Goal: Contribute content

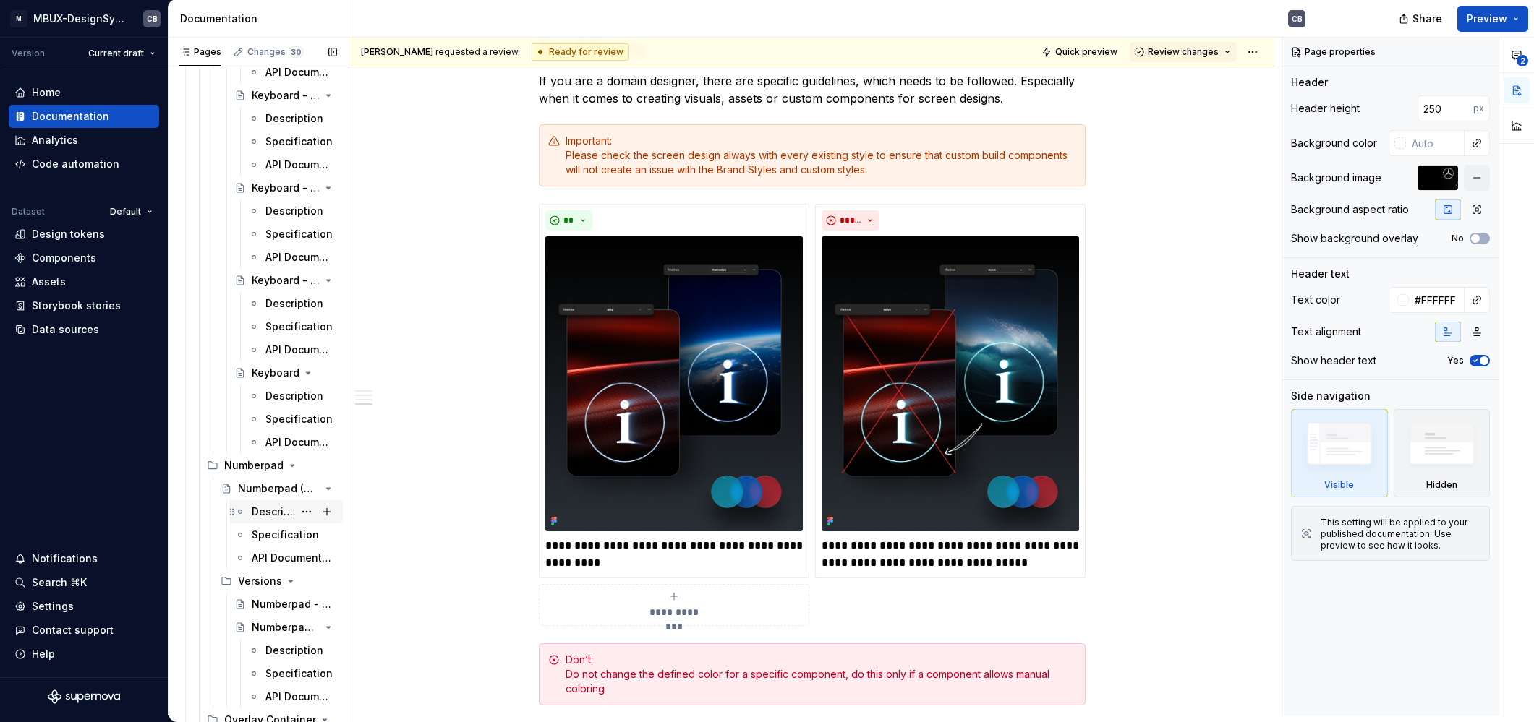
scroll to position [24340, 0]
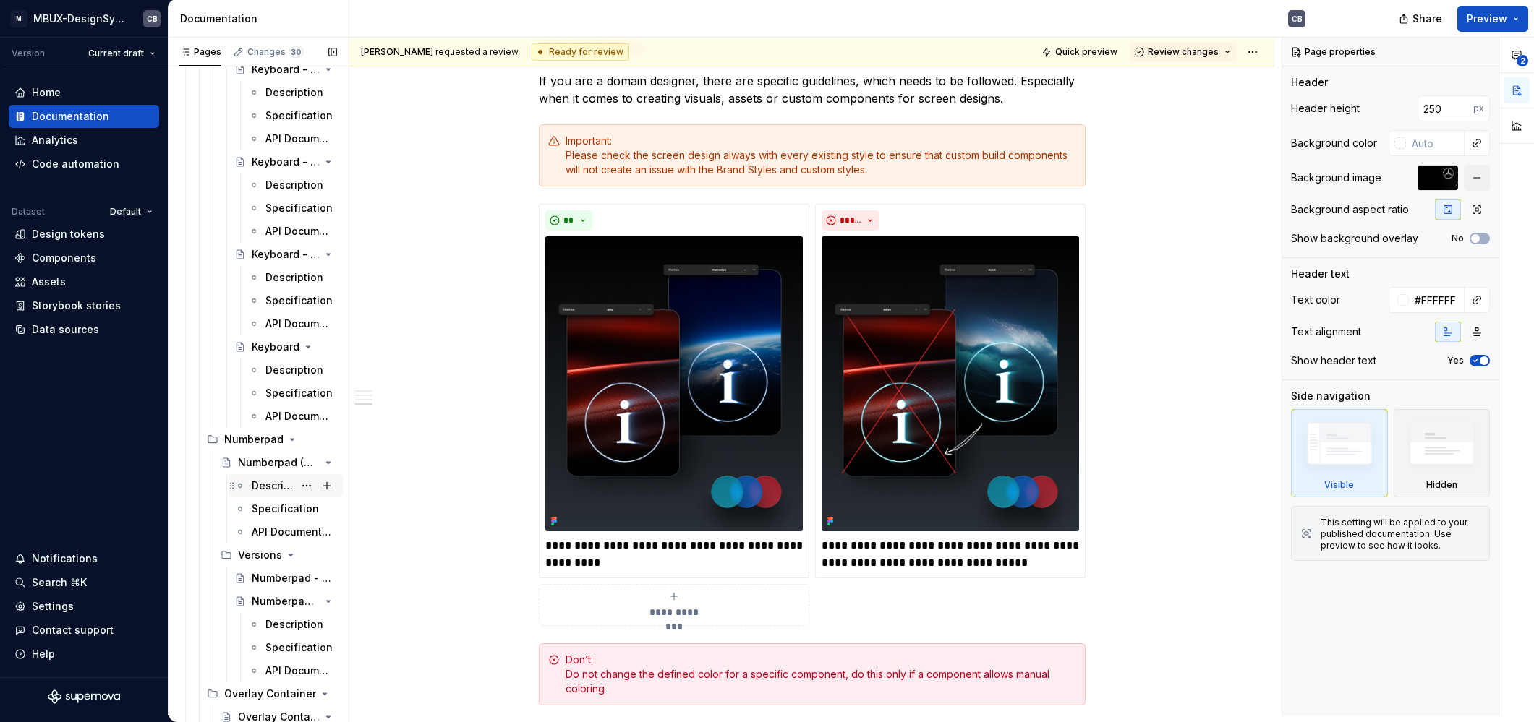
click at [266, 487] on div "Description" at bounding box center [273, 486] width 42 height 14
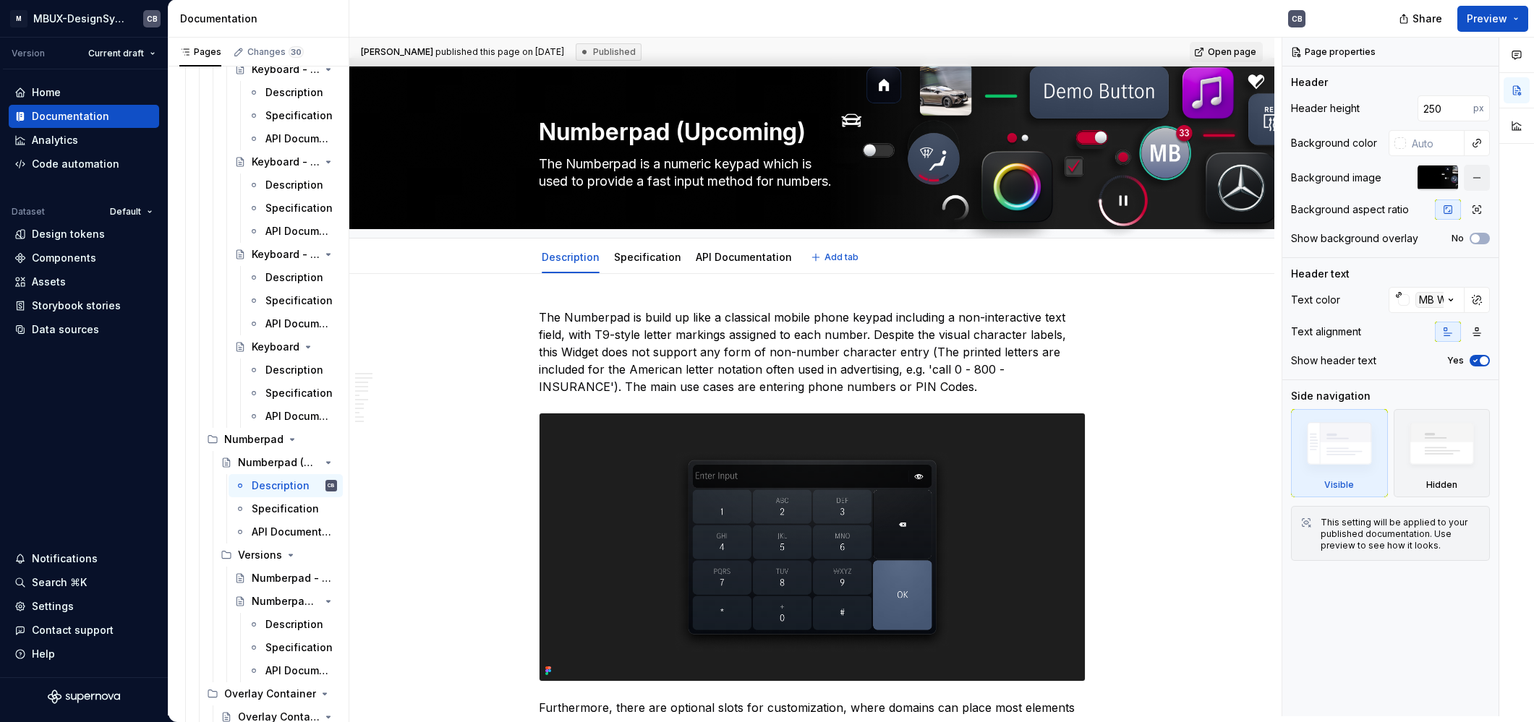
scroll to position [12, 0]
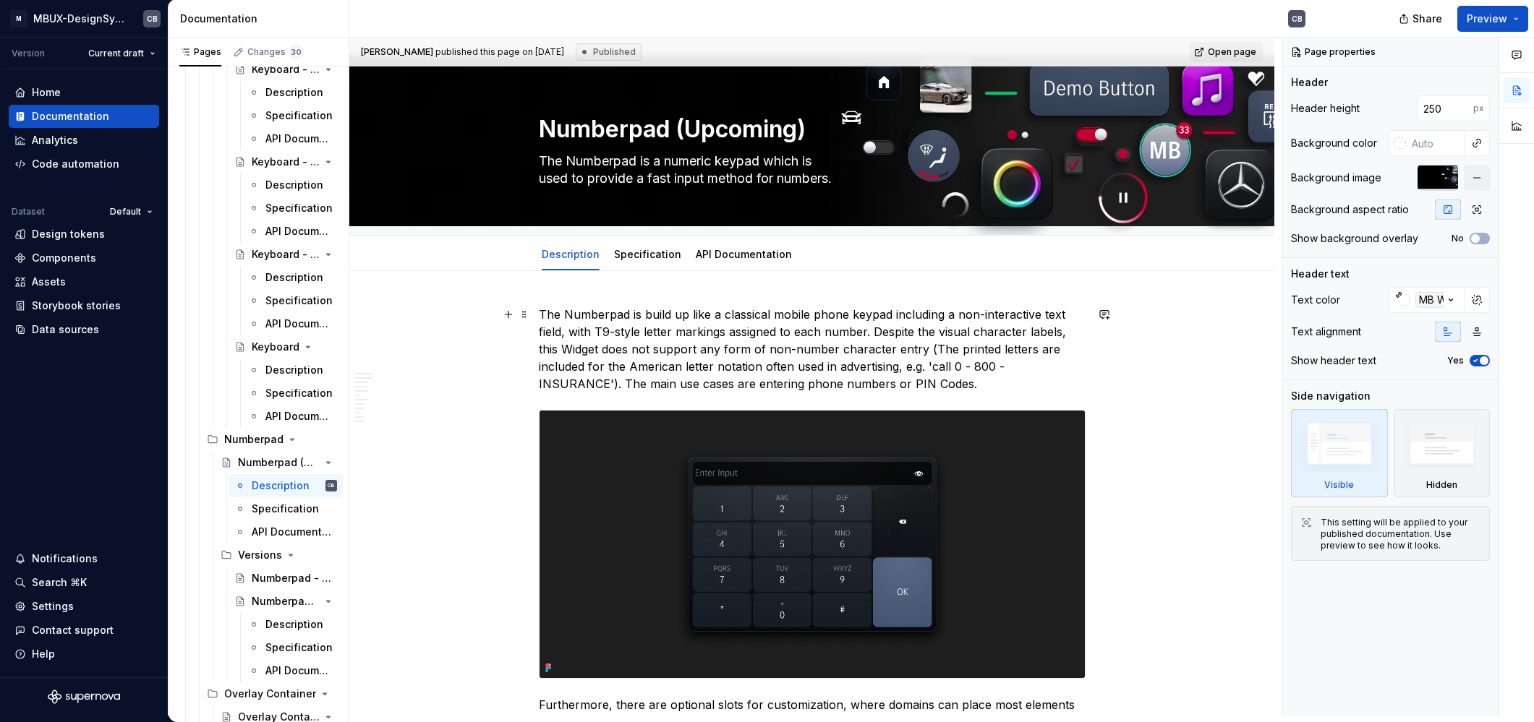
click at [654, 327] on p "The Numberpad is build up like a classical mobile phone keypad including a non-…" at bounding box center [812, 349] width 547 height 87
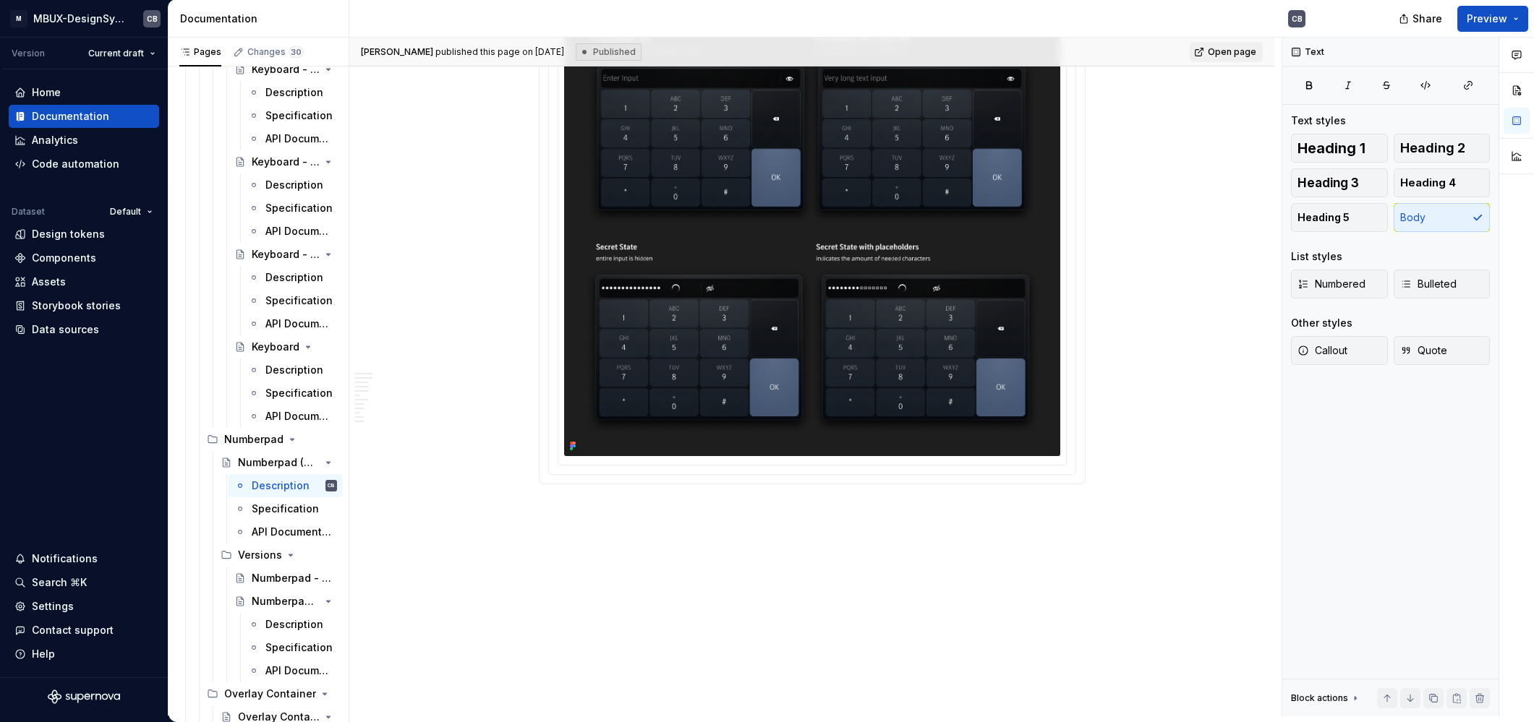
scroll to position [2976, 0]
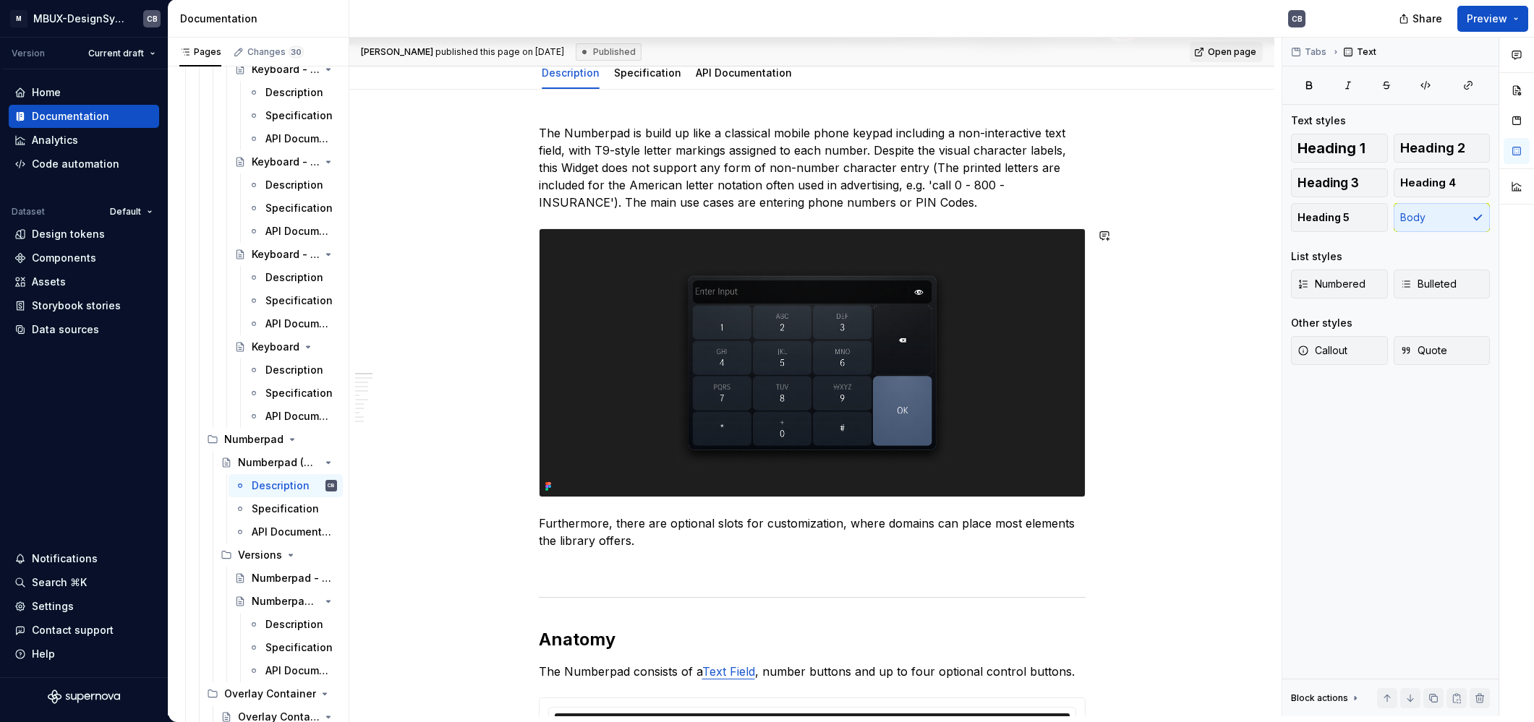
scroll to position [374, 0]
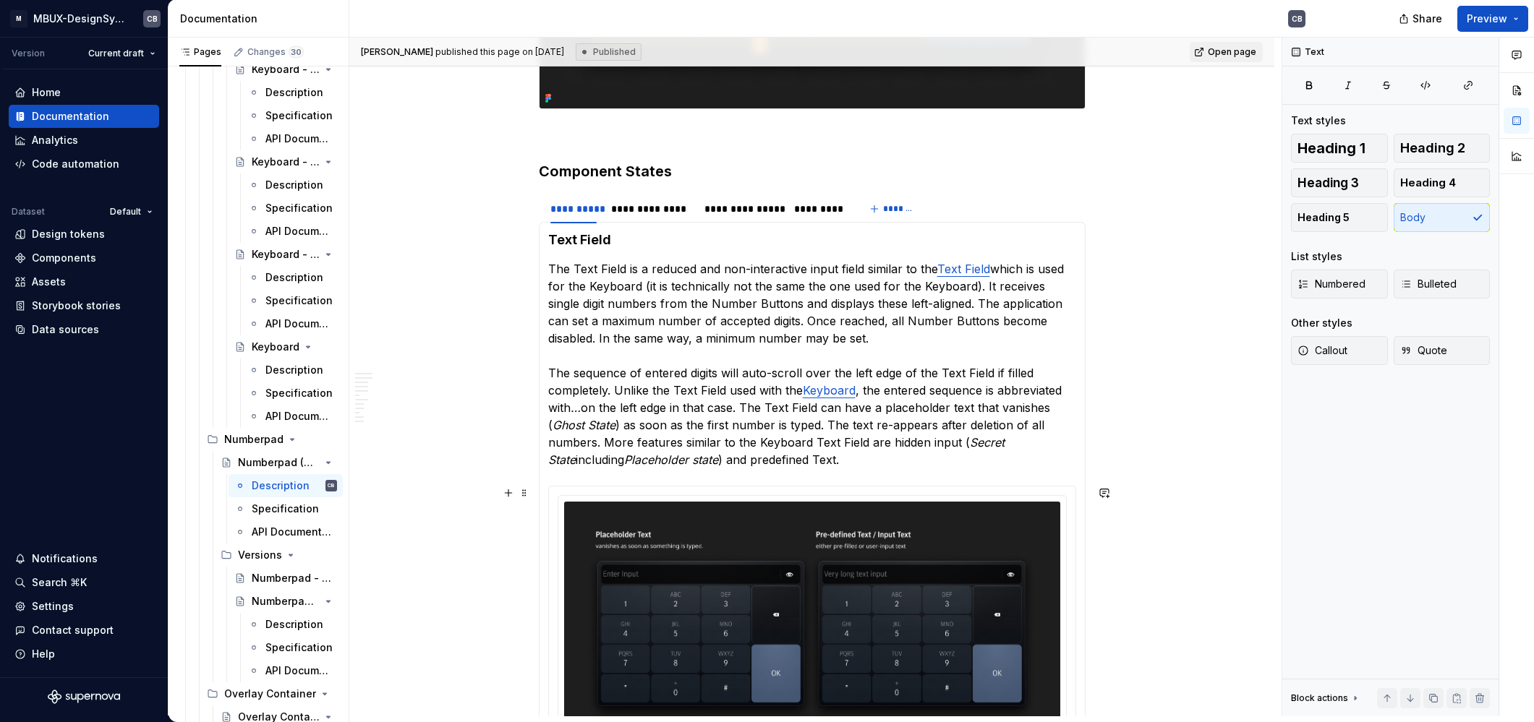
scroll to position [2976, 0]
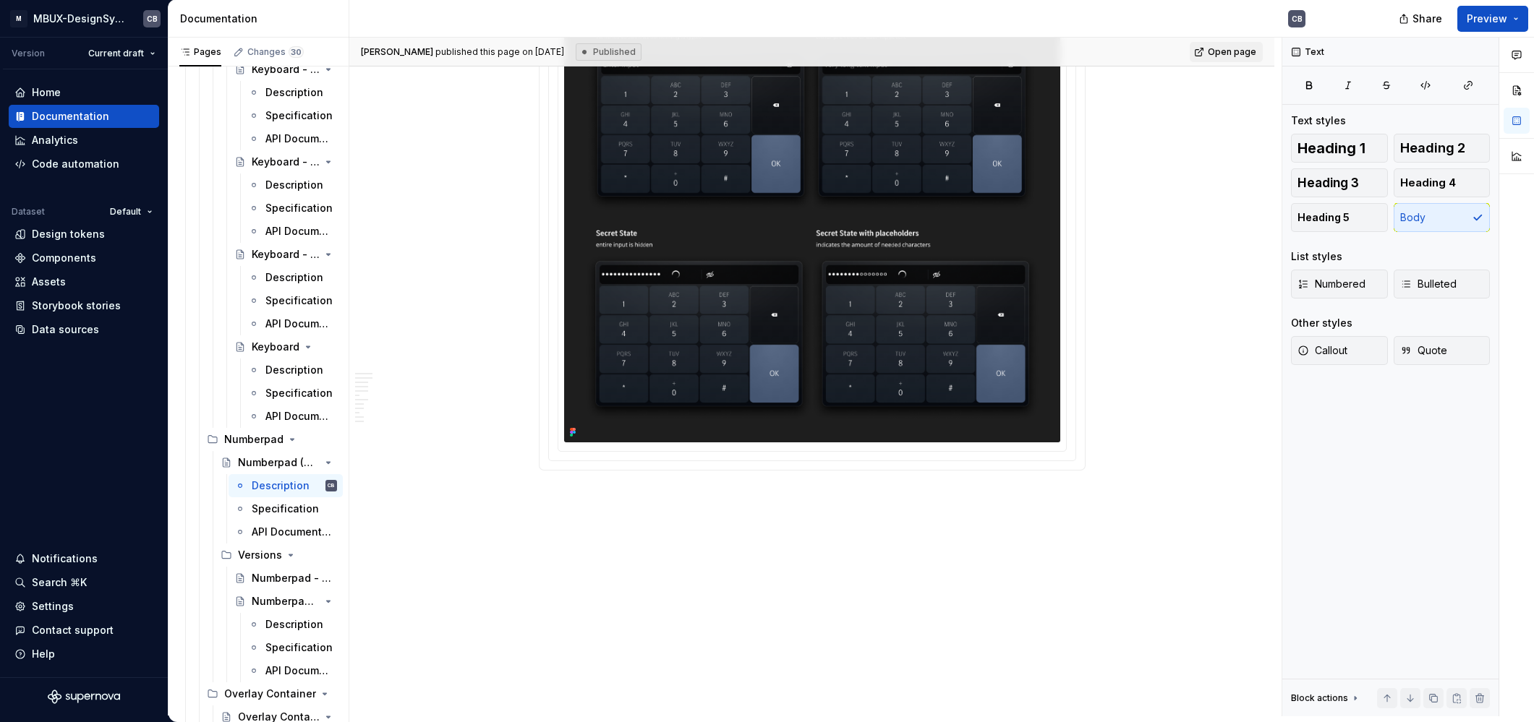
click at [560, 472] on section "**********" at bounding box center [812, 77] width 547 height 788
drag, startPoint x: 547, startPoint y: 481, endPoint x: 558, endPoint y: 480, distance: 10.2
click at [585, 472] on section "**********" at bounding box center [812, 77] width 547 height 788
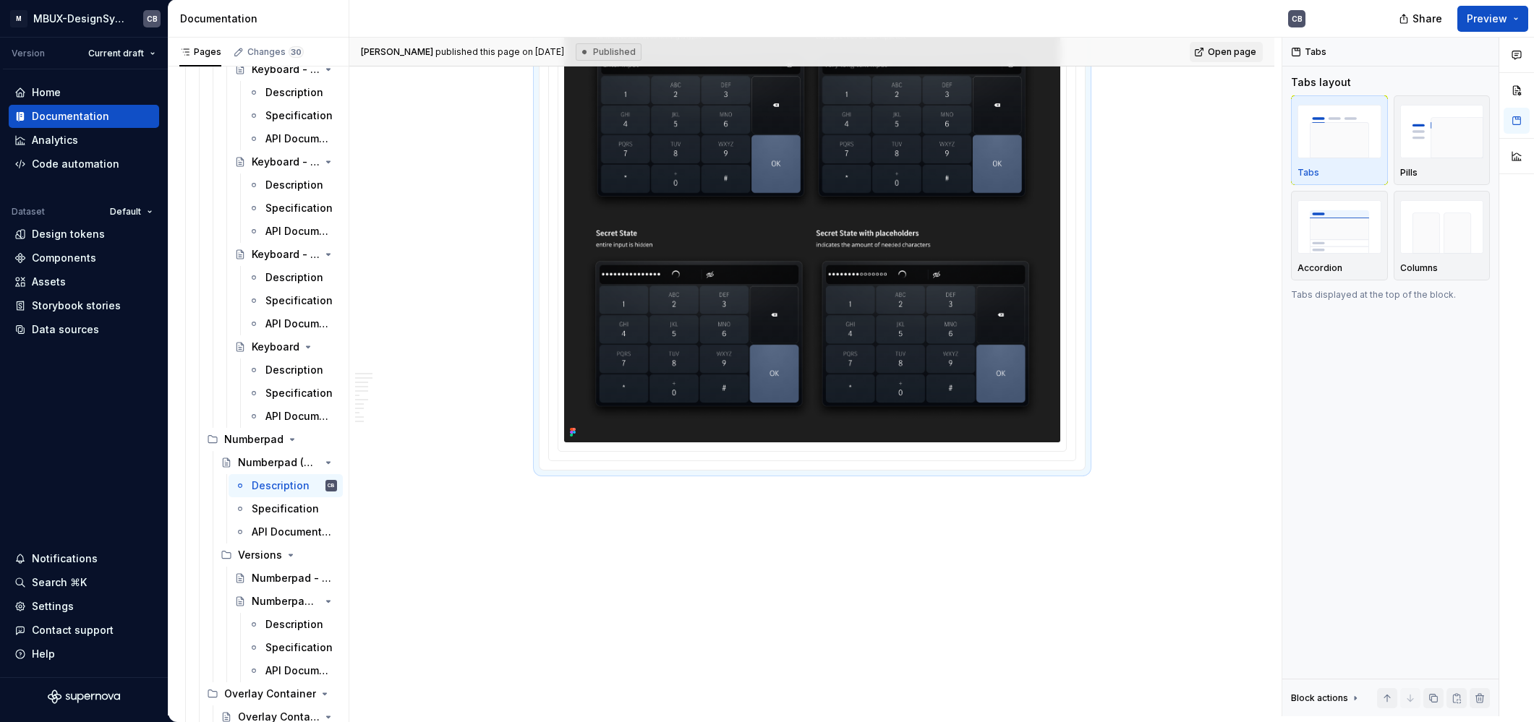
click at [582, 462] on div at bounding box center [812, 219] width 528 height 486
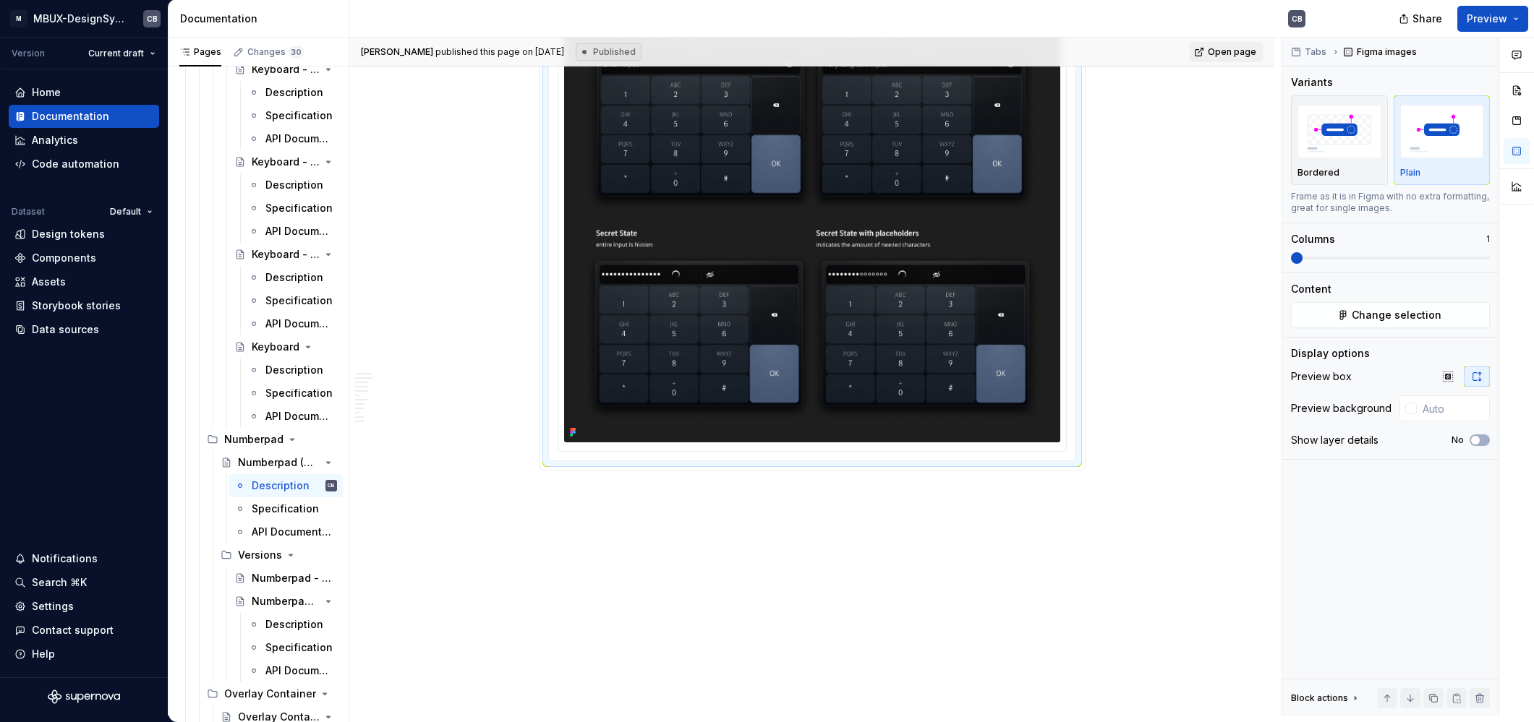
scroll to position [2512, 0]
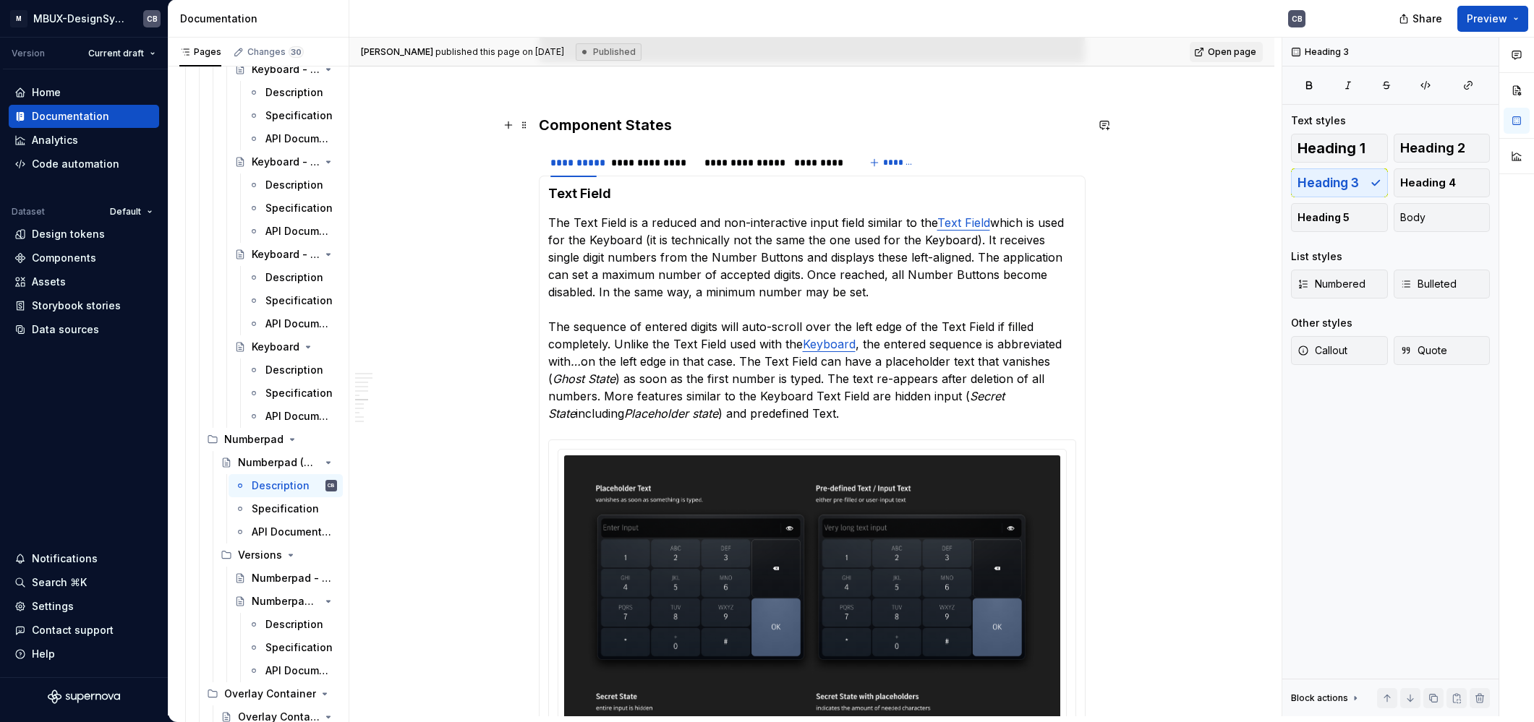
click at [702, 128] on h3 "Component States" at bounding box center [812, 125] width 547 height 20
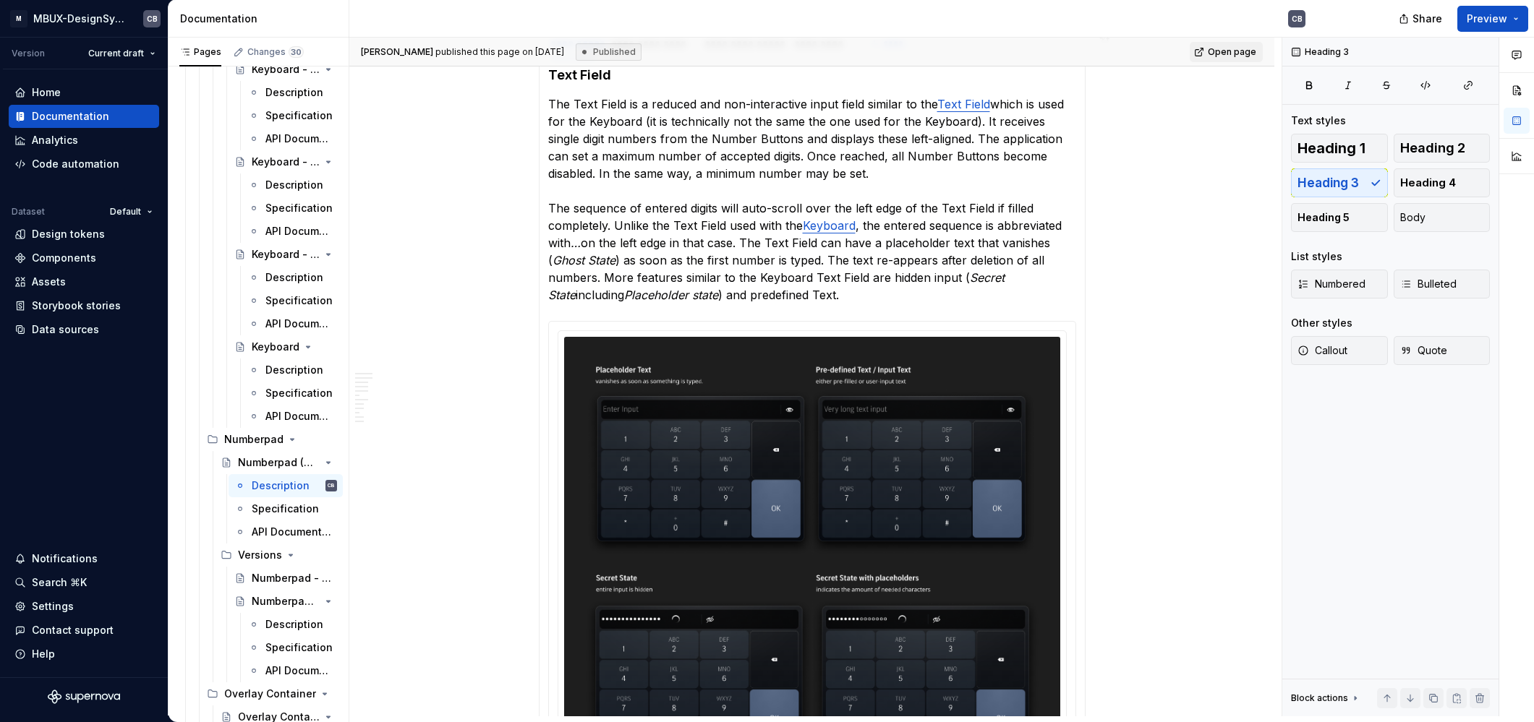
scroll to position [2976, 0]
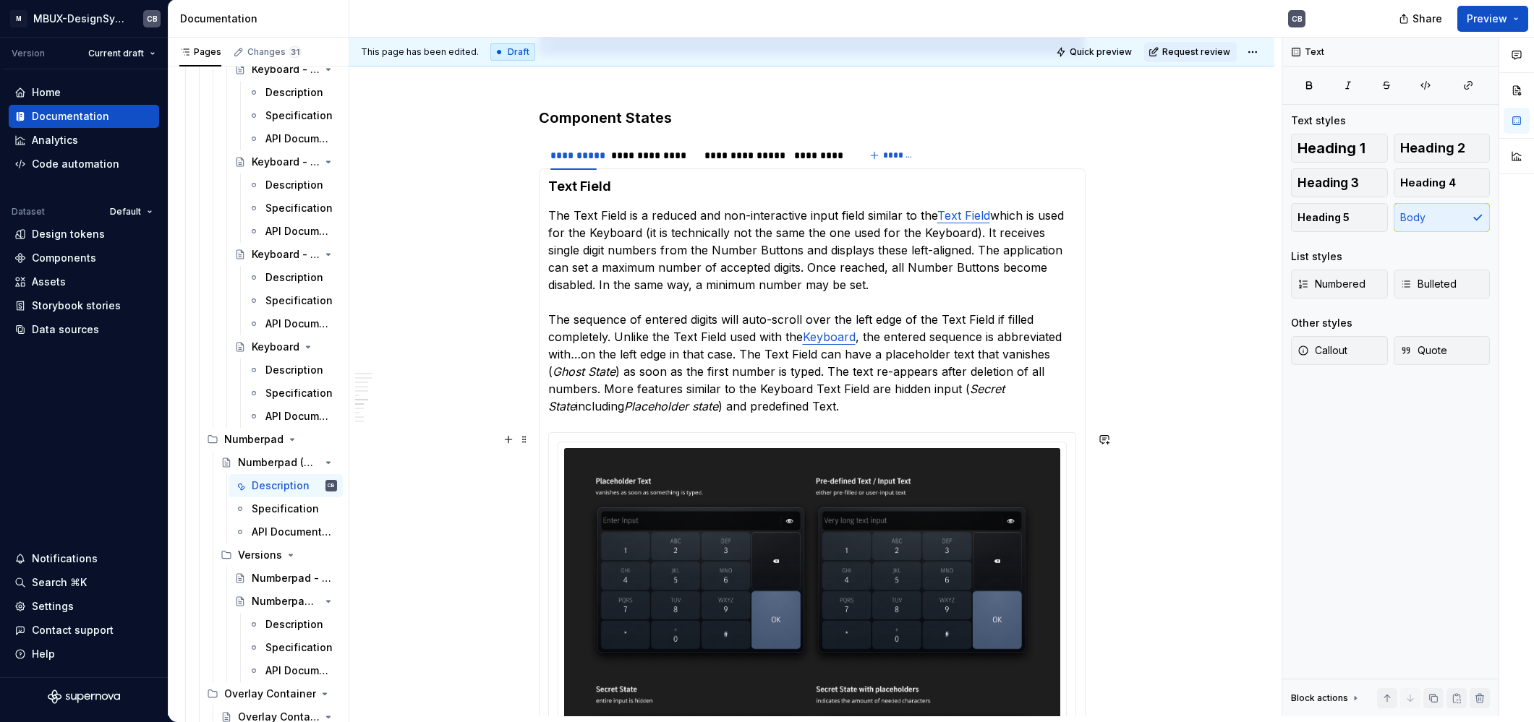
scroll to position [2999, 0]
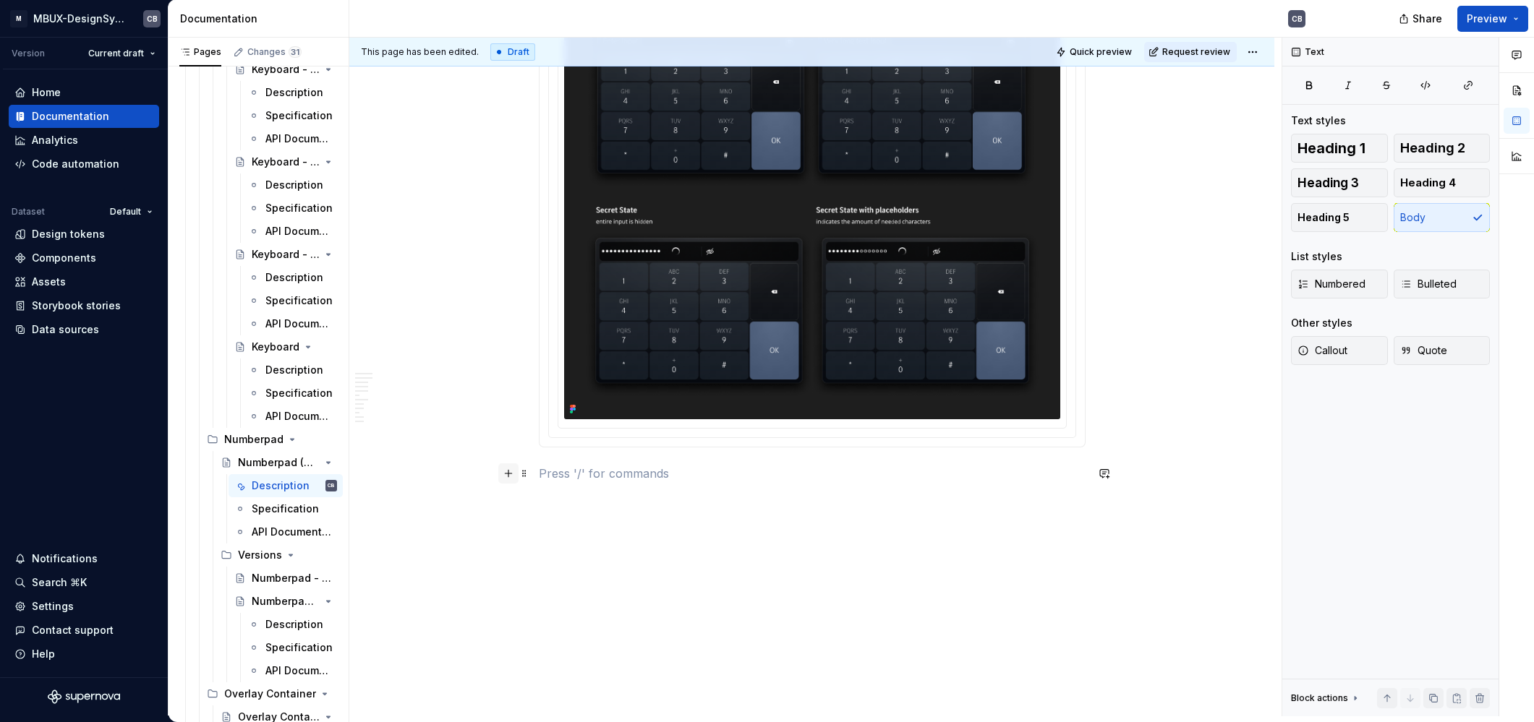
click at [510, 472] on button "button" at bounding box center [508, 474] width 20 height 20
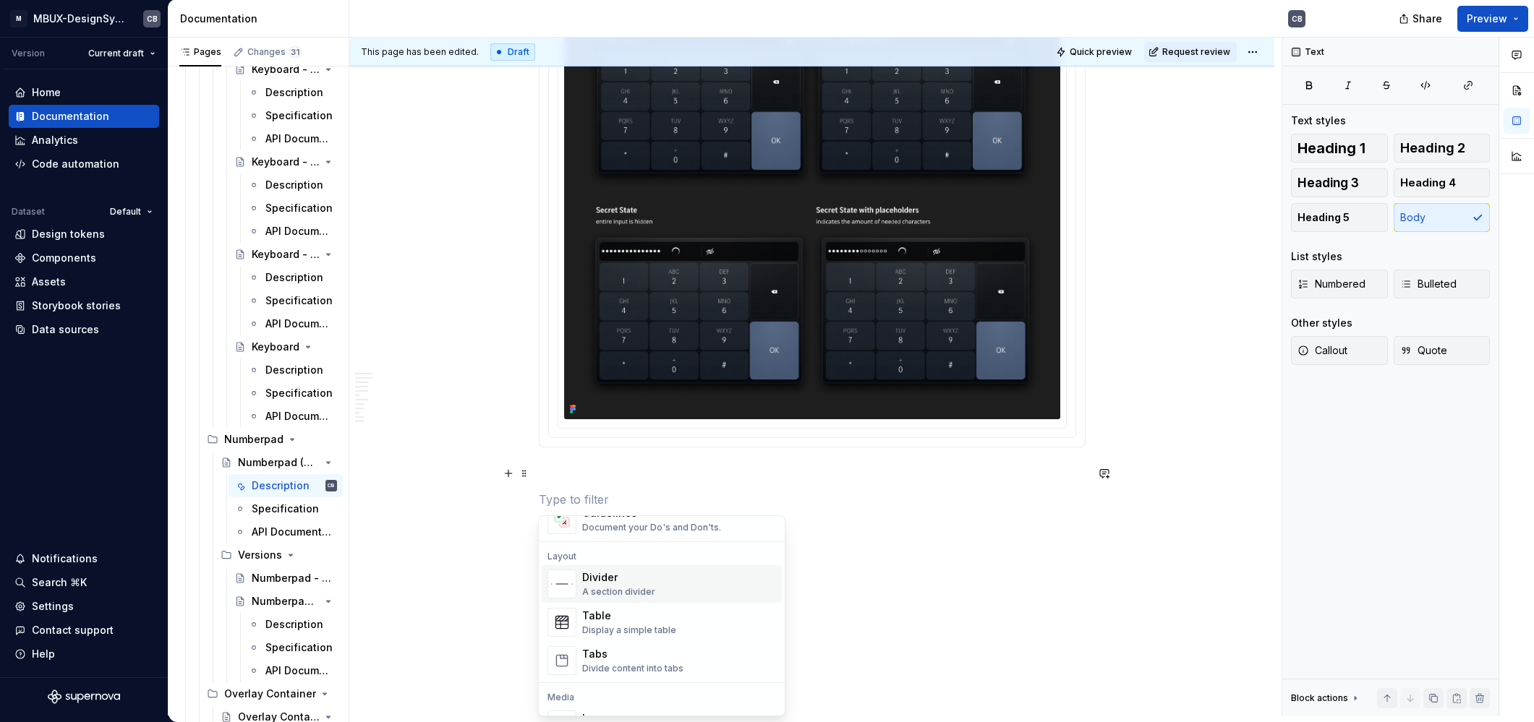
scroll to position [426, 0]
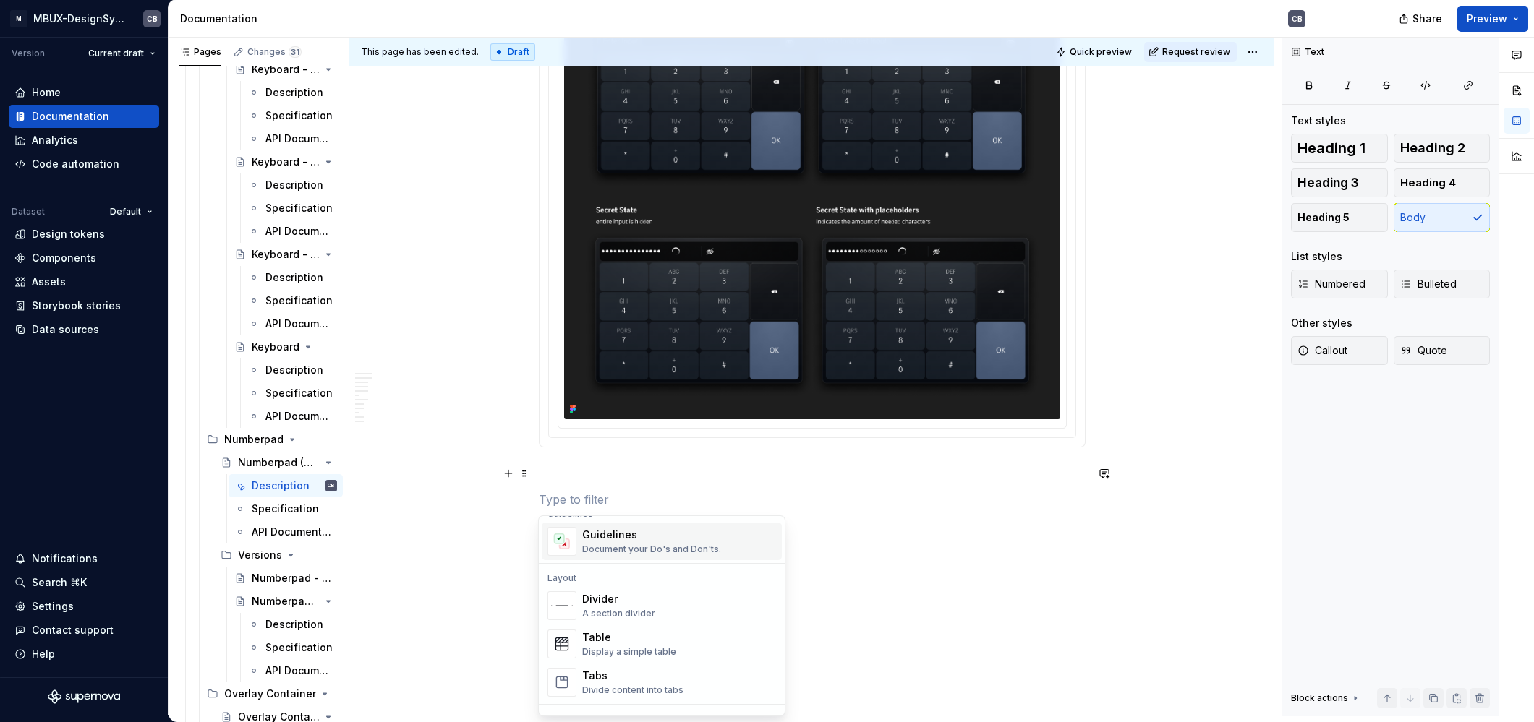
click at [629, 550] on div "Document your Do's and Don'ts." at bounding box center [651, 550] width 139 height 12
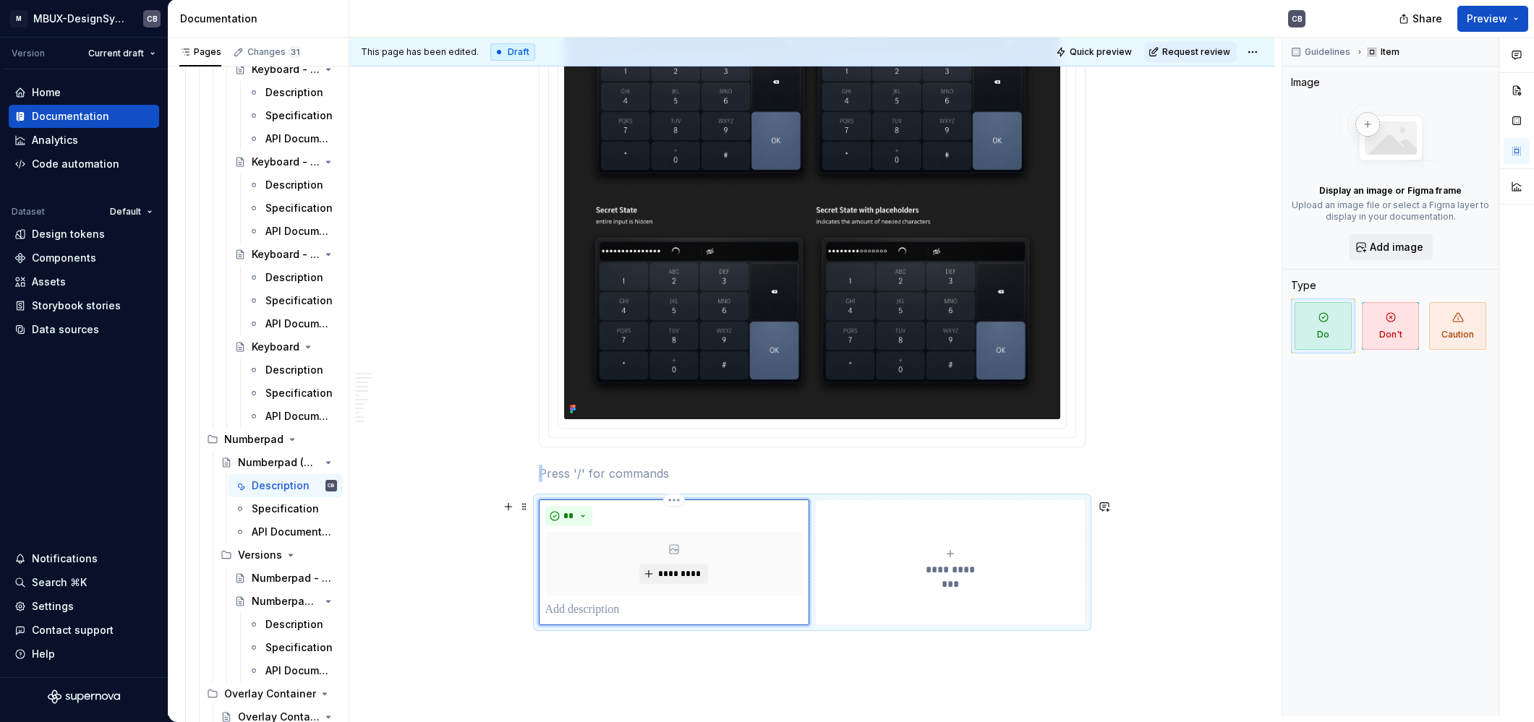
click at [609, 507] on div "**" at bounding box center [673, 516] width 257 height 20
click at [526, 506] on span at bounding box center [525, 507] width 12 height 20
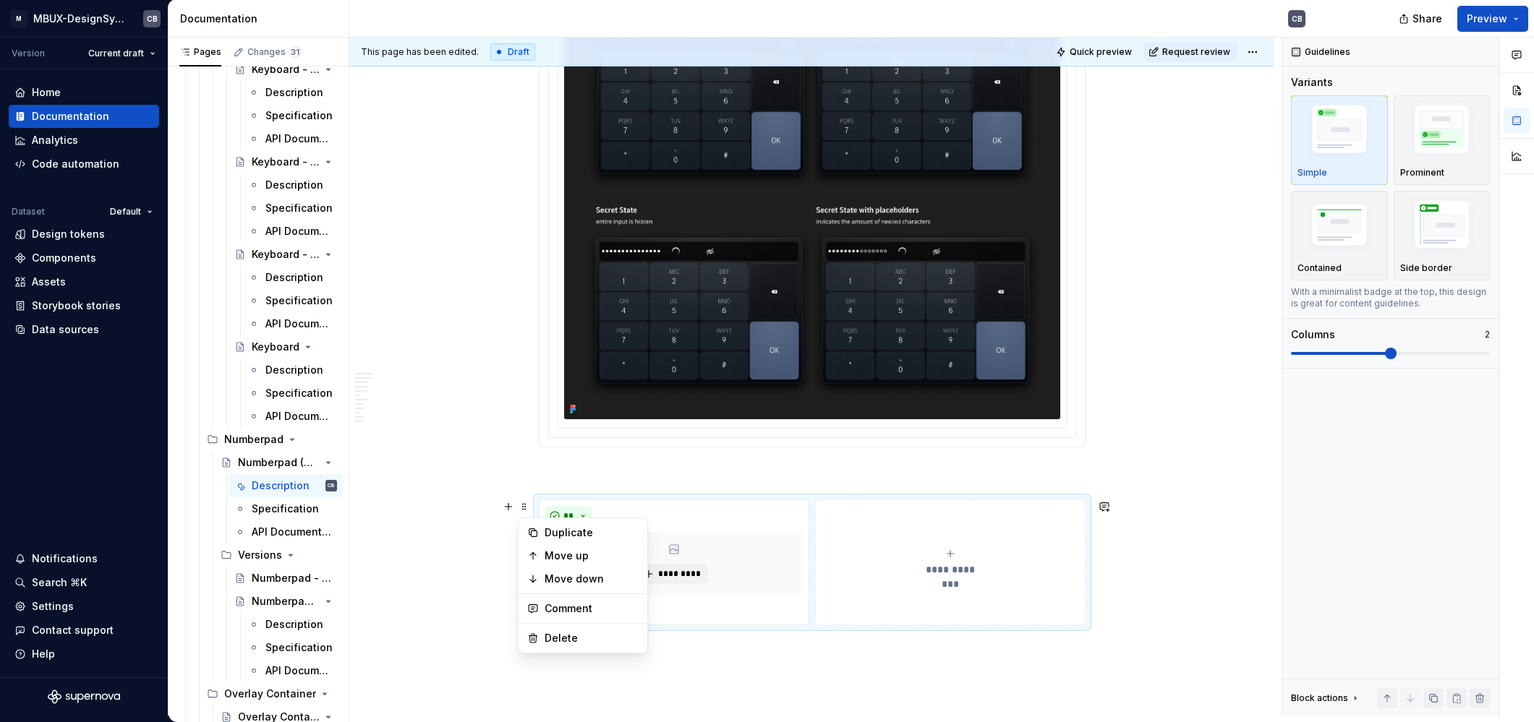
click at [519, 507] on span at bounding box center [525, 507] width 12 height 20
click at [543, 500] on div "**********" at bounding box center [812, 563] width 547 height 126
click at [568, 500] on div "**********" at bounding box center [812, 563] width 547 height 126
click at [597, 481] on p at bounding box center [812, 473] width 547 height 17
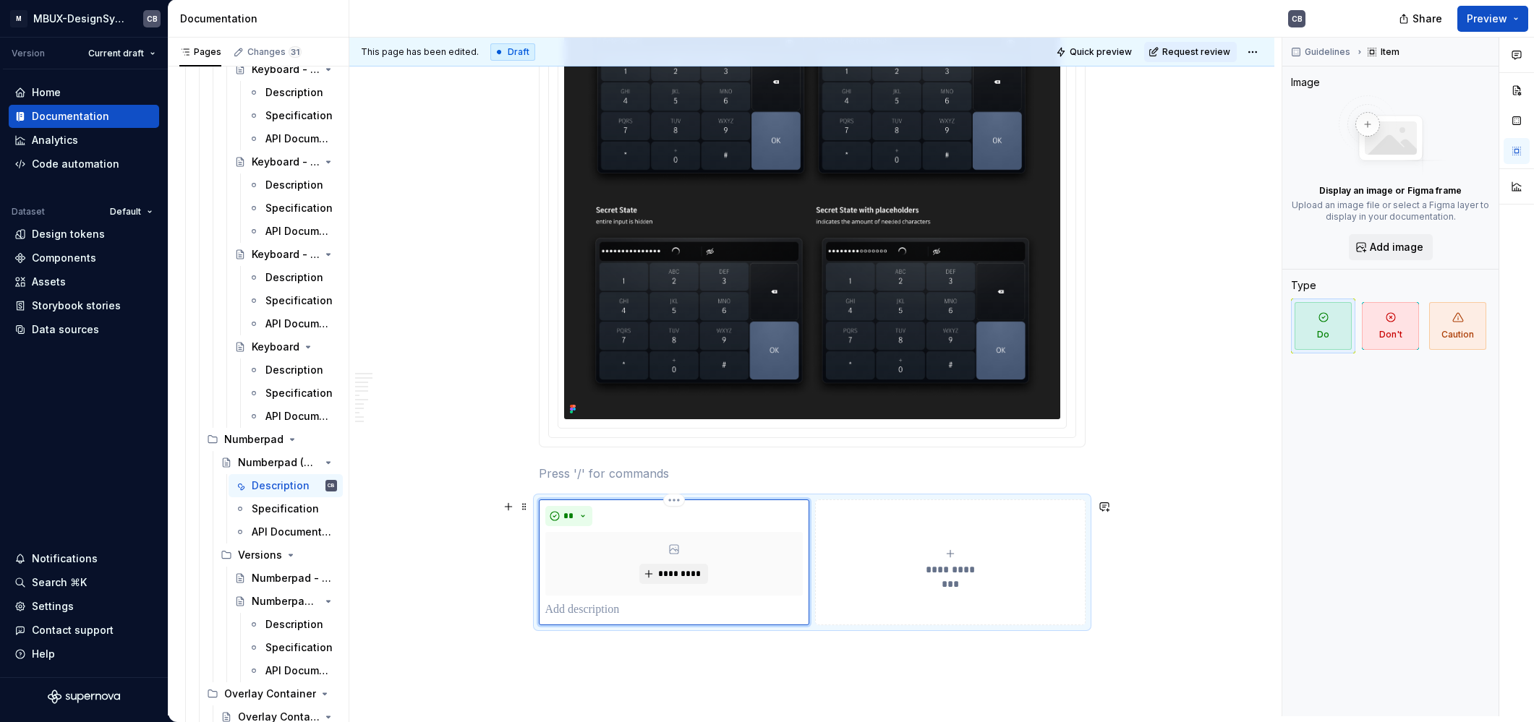
click at [564, 501] on div "** *********" at bounding box center [674, 563] width 270 height 126
click at [1329, 57] on span "Guidelines" at bounding box center [1328, 52] width 46 height 12
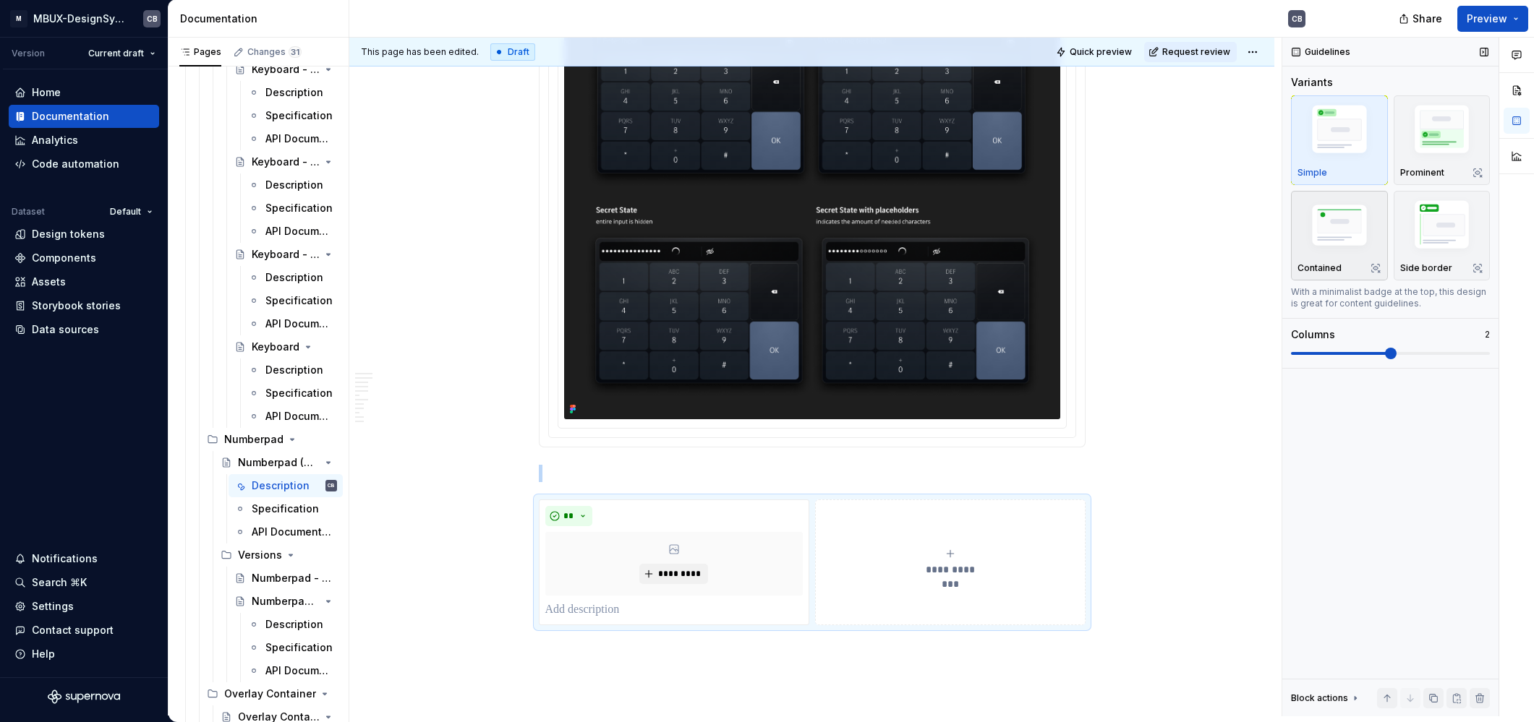
click at [1339, 210] on img "button" at bounding box center [1339, 227] width 84 height 56
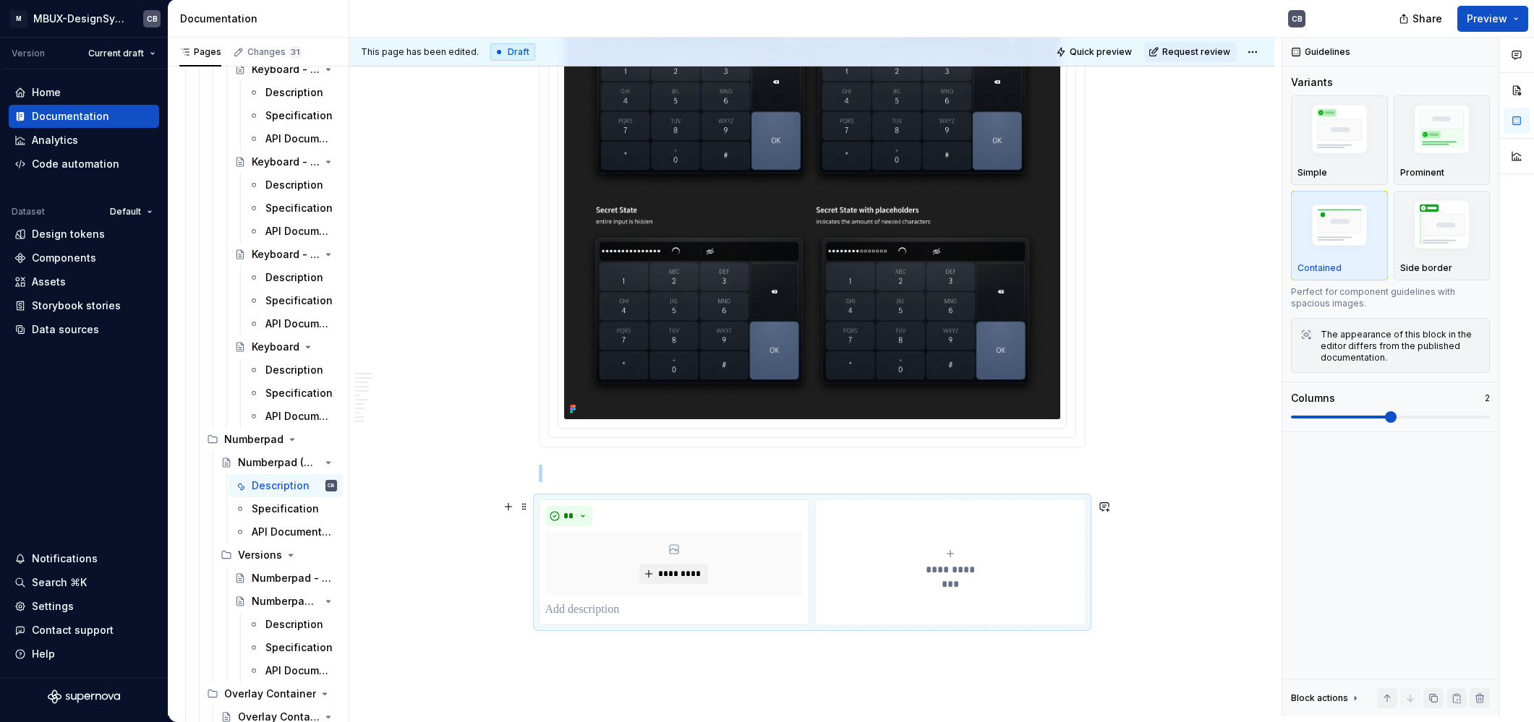
click at [835, 512] on button "**********" at bounding box center [950, 563] width 270 height 126
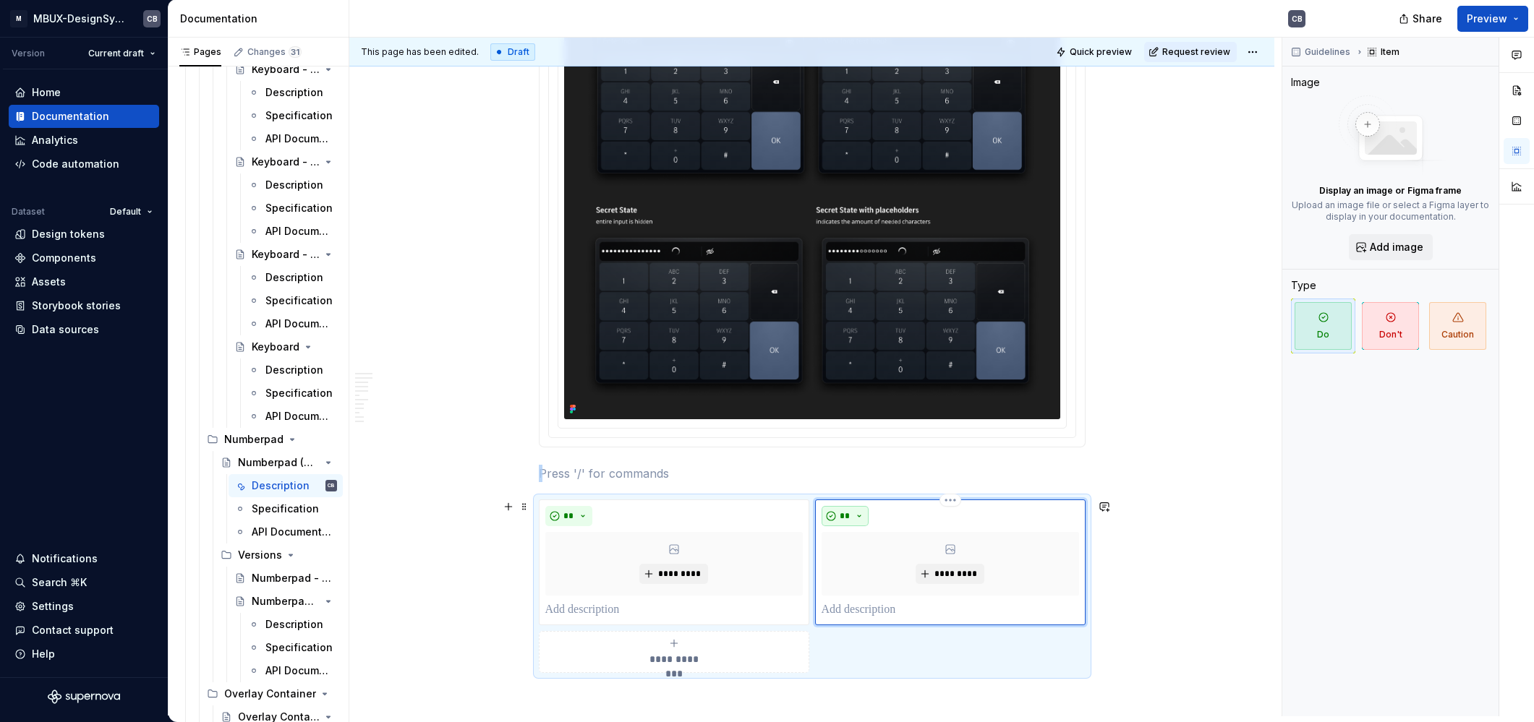
click at [837, 513] on button "**" at bounding box center [846, 516] width 48 height 20
click at [858, 564] on div "Suggestions" at bounding box center [854, 568] width 12 height 12
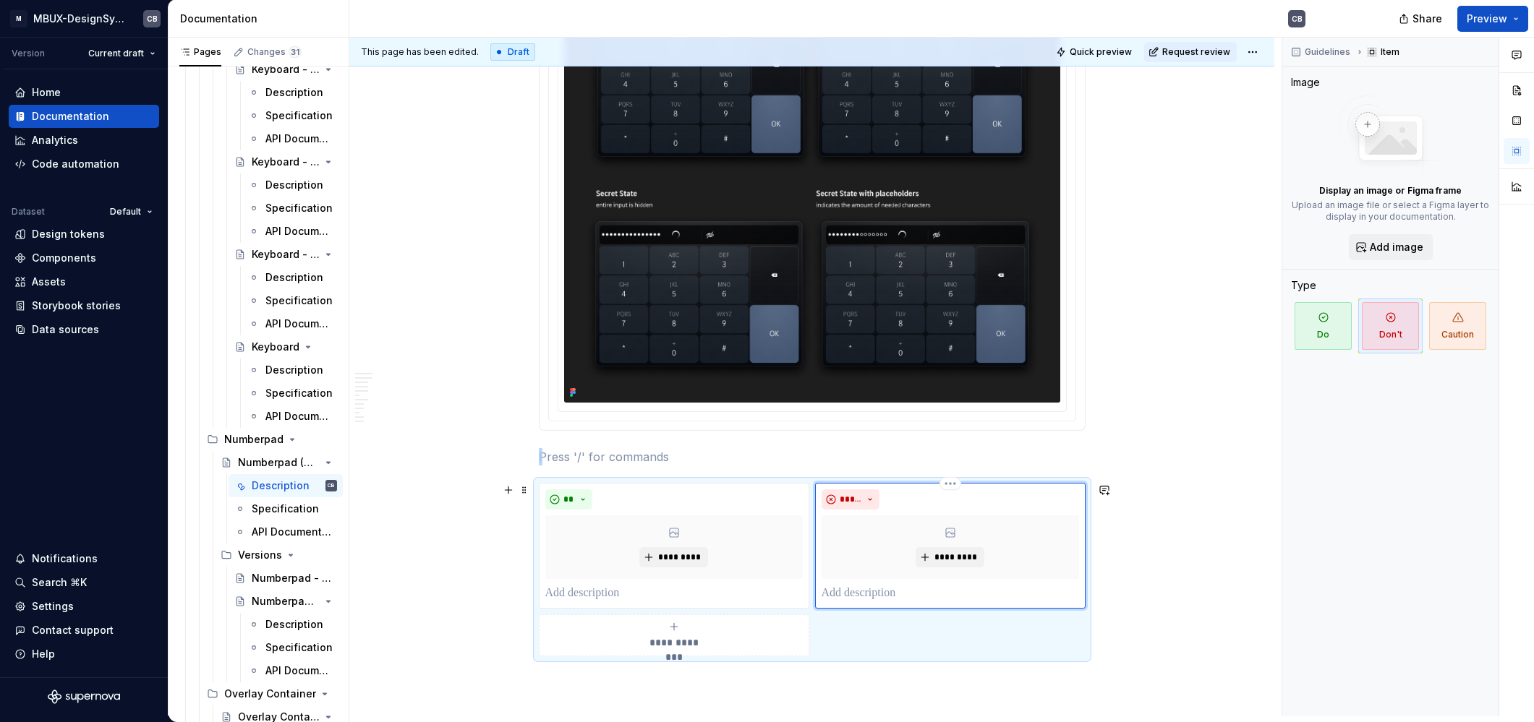
scroll to position [3150, 0]
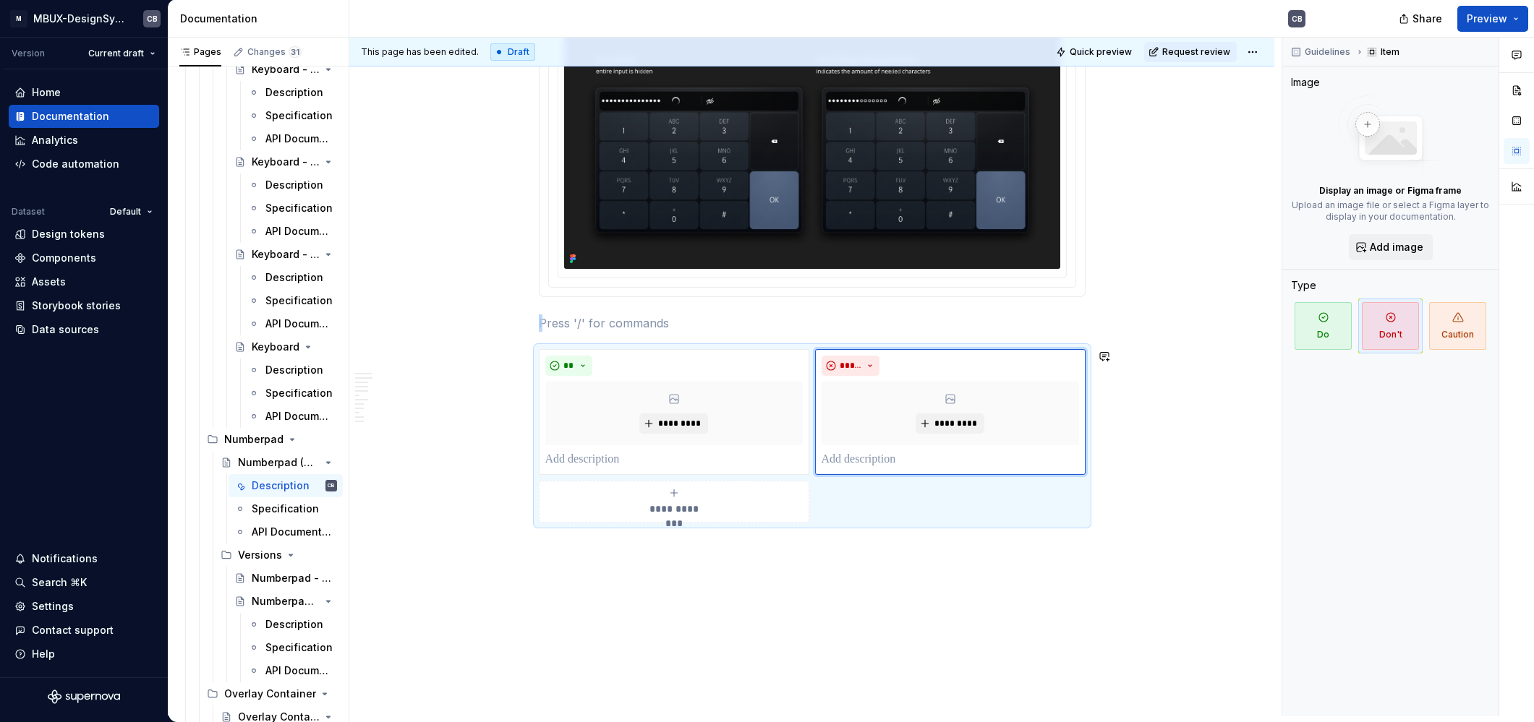
click at [621, 561] on div "This page has been edited. Draft Quick preview Request review Numberpad (Upcomi…" at bounding box center [815, 377] width 932 height 679
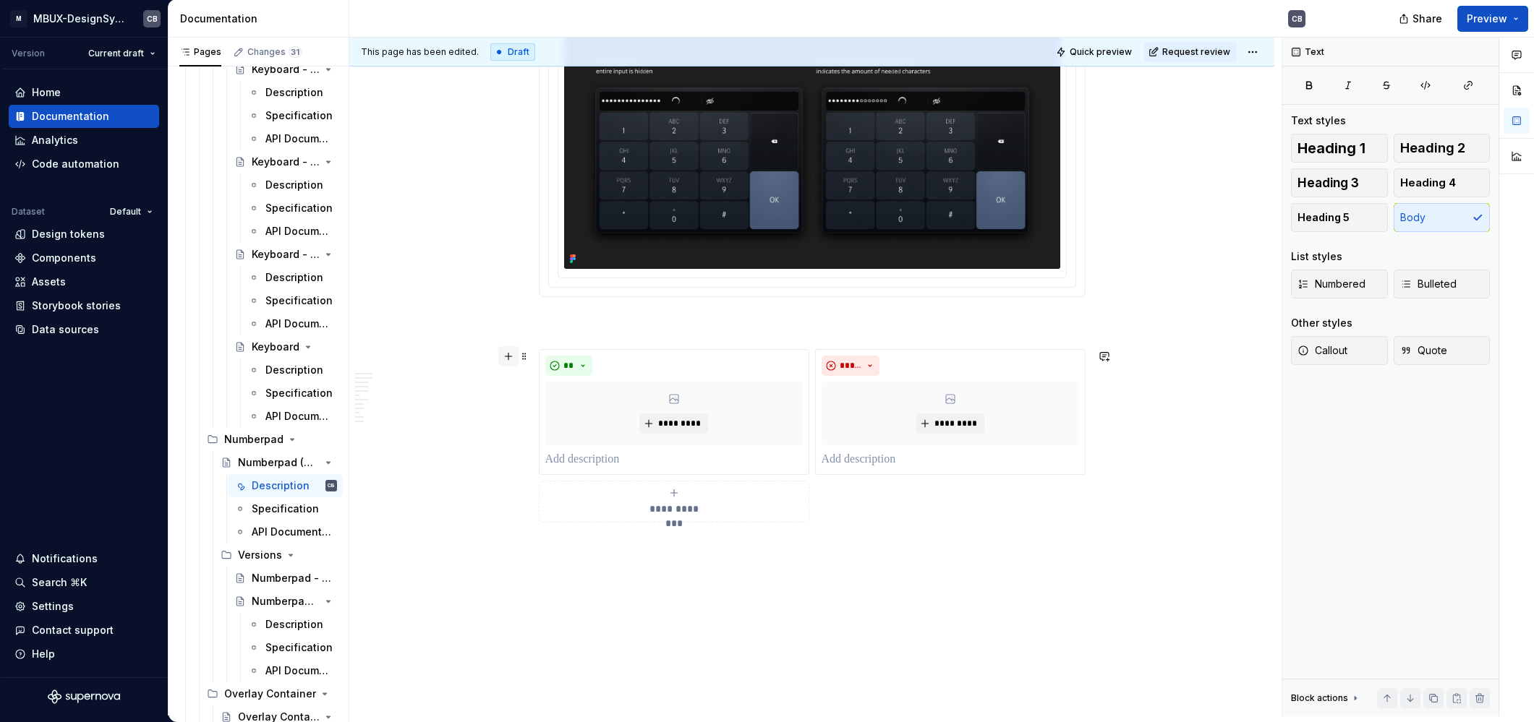
click at [506, 354] on button "button" at bounding box center [508, 356] width 20 height 20
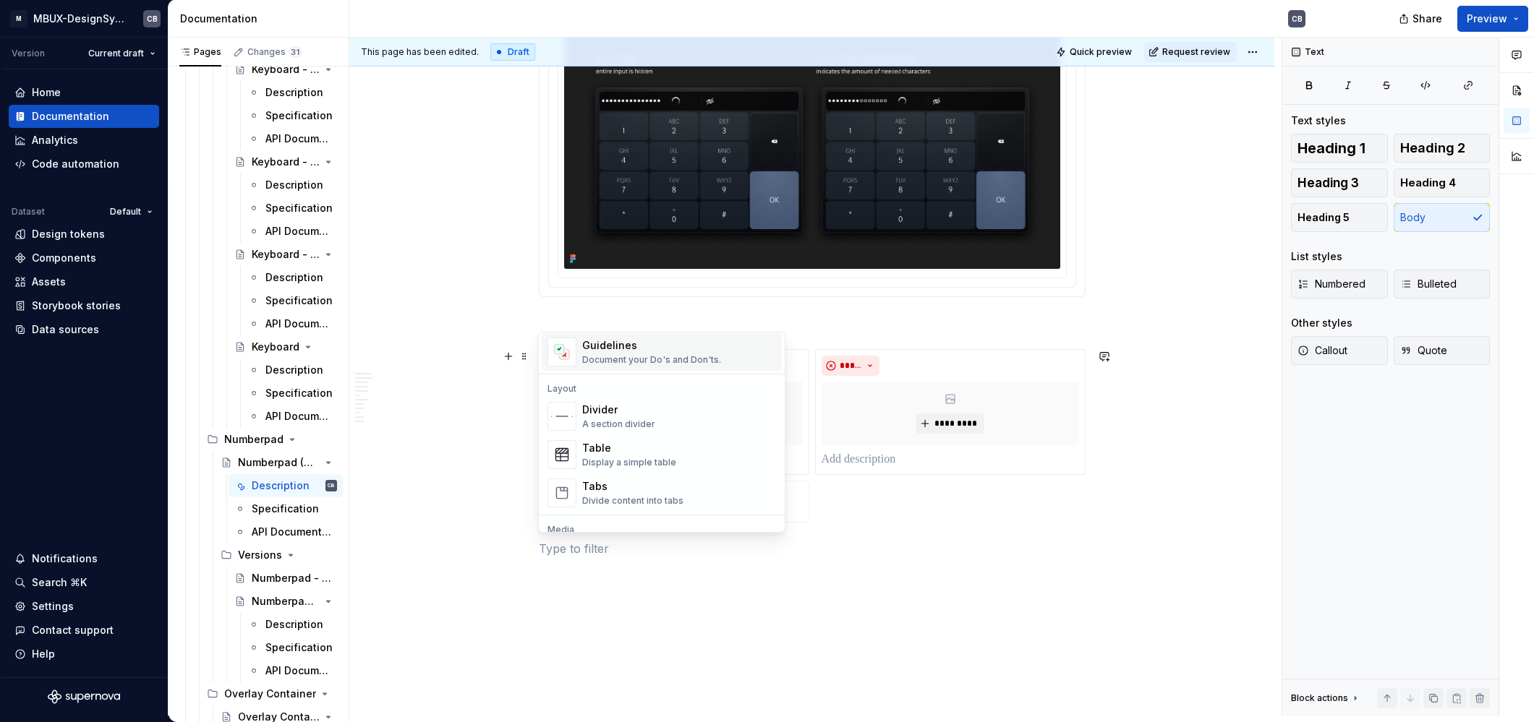
scroll to position [370, 0]
click at [640, 362] on div "Highlight a section of text" at bounding box center [636, 357] width 109 height 12
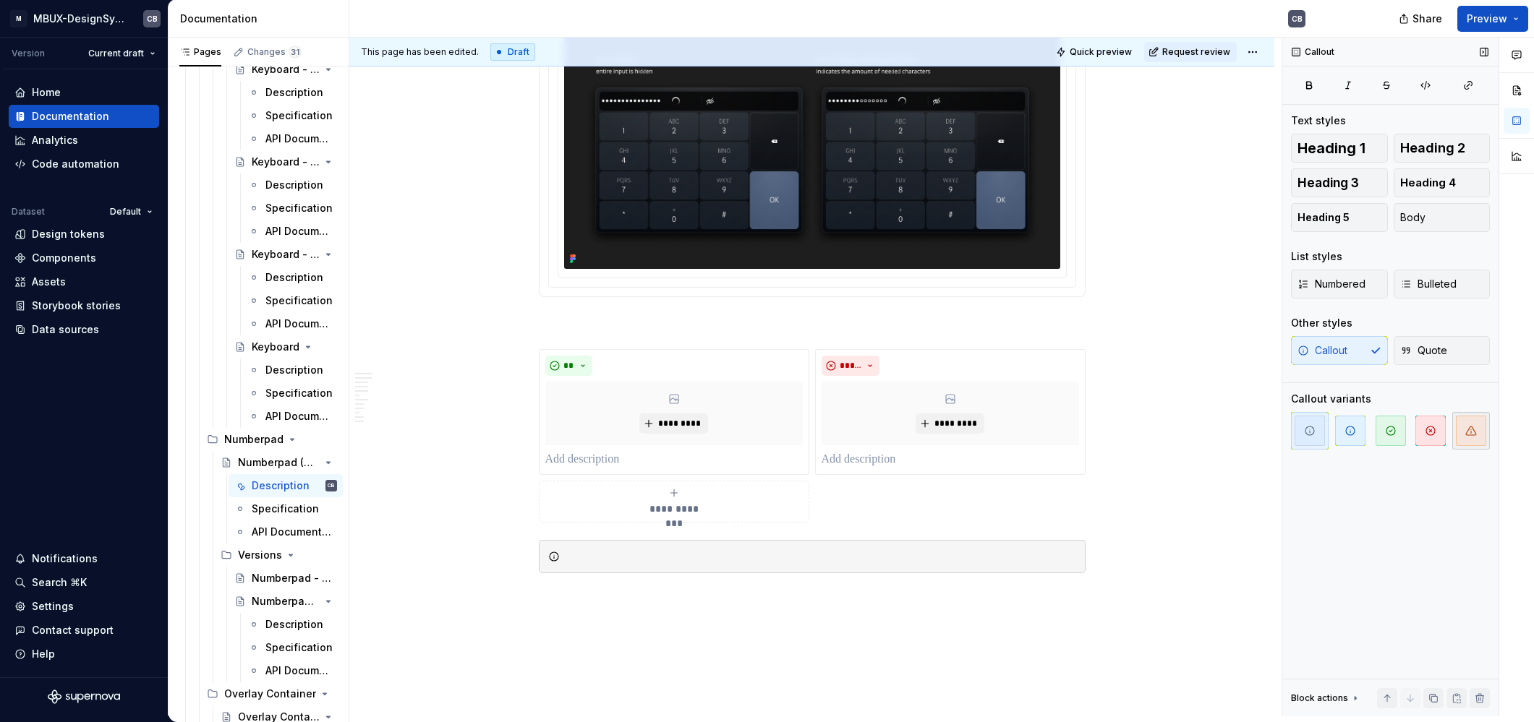
click at [1465, 435] on span "button" at bounding box center [1471, 431] width 30 height 30
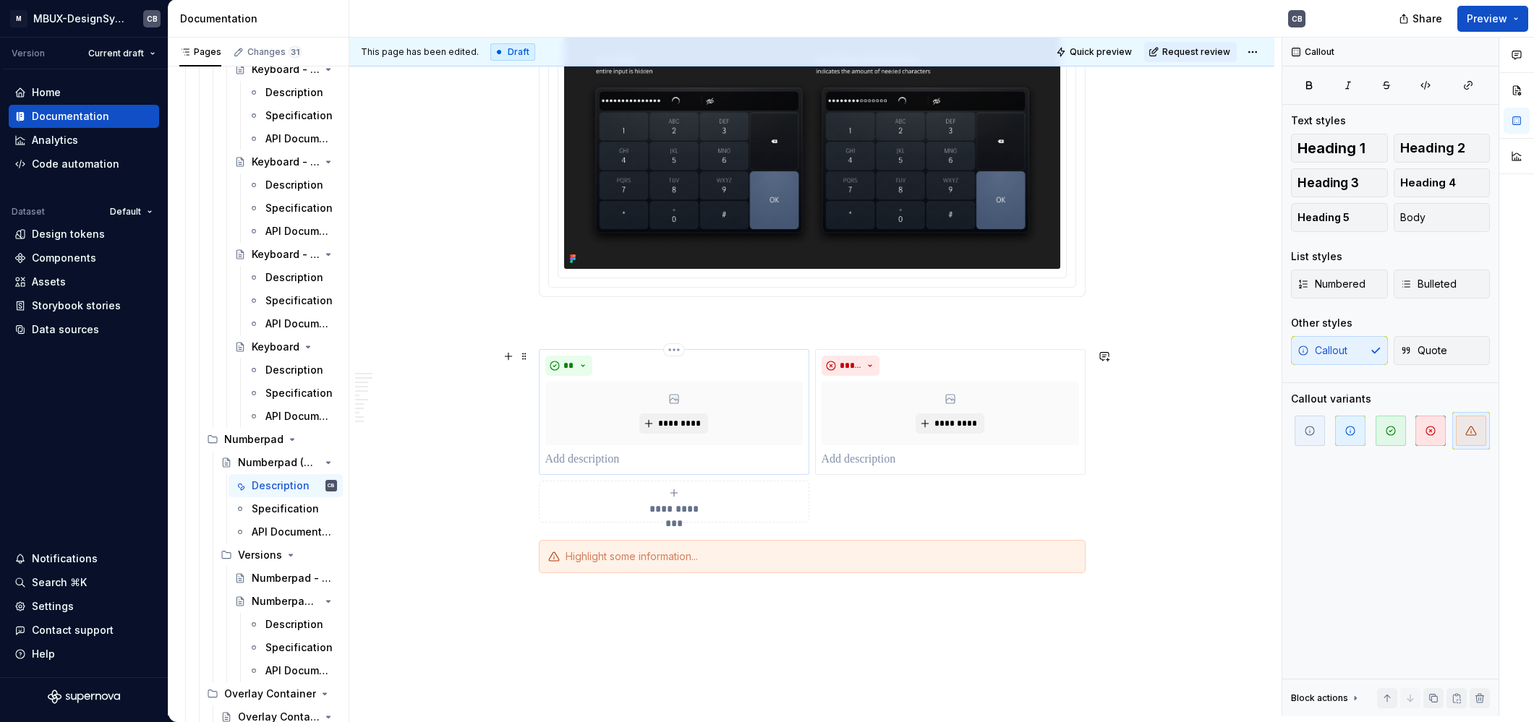
type textarea "*"
click at [621, 563] on div at bounding box center [821, 557] width 511 height 14
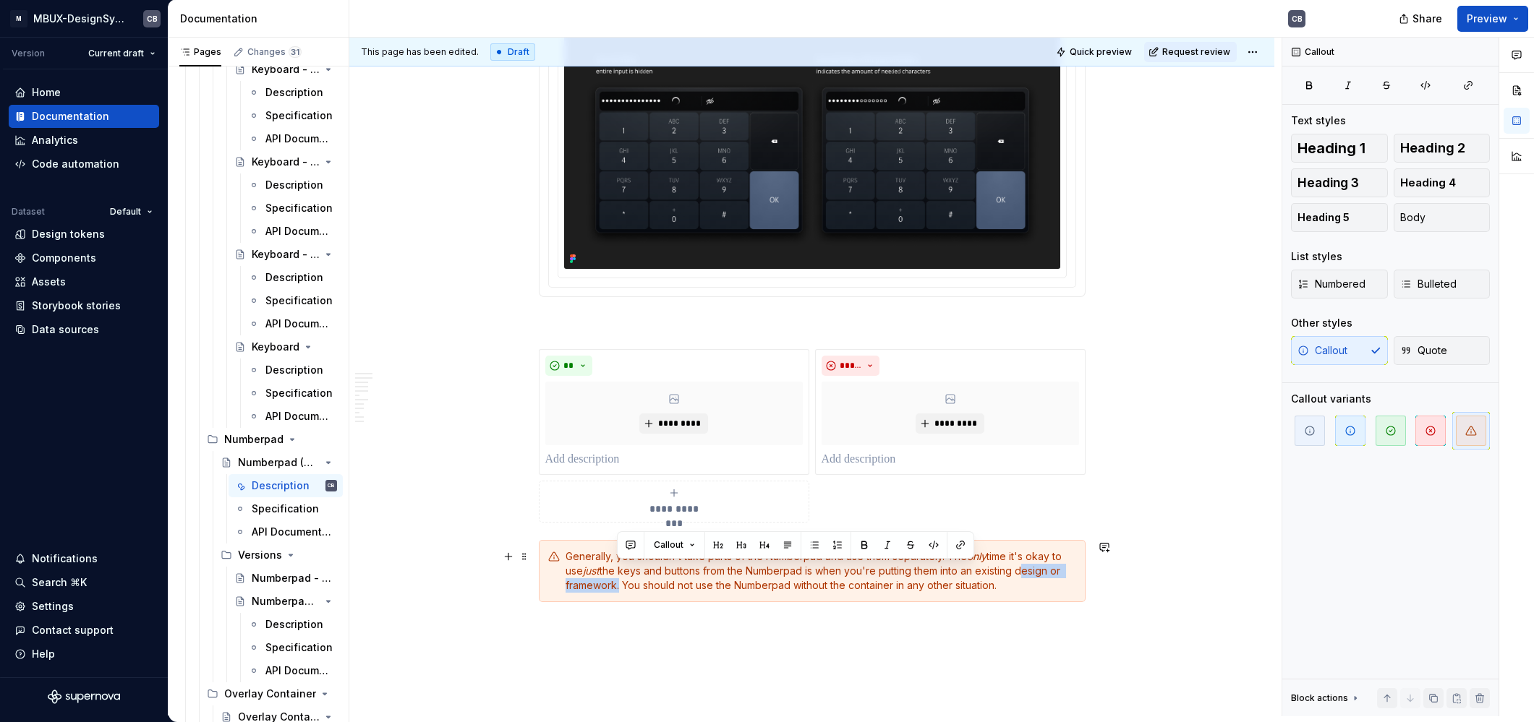
drag, startPoint x: 1022, startPoint y: 571, endPoint x: 615, endPoint y: 586, distance: 406.7
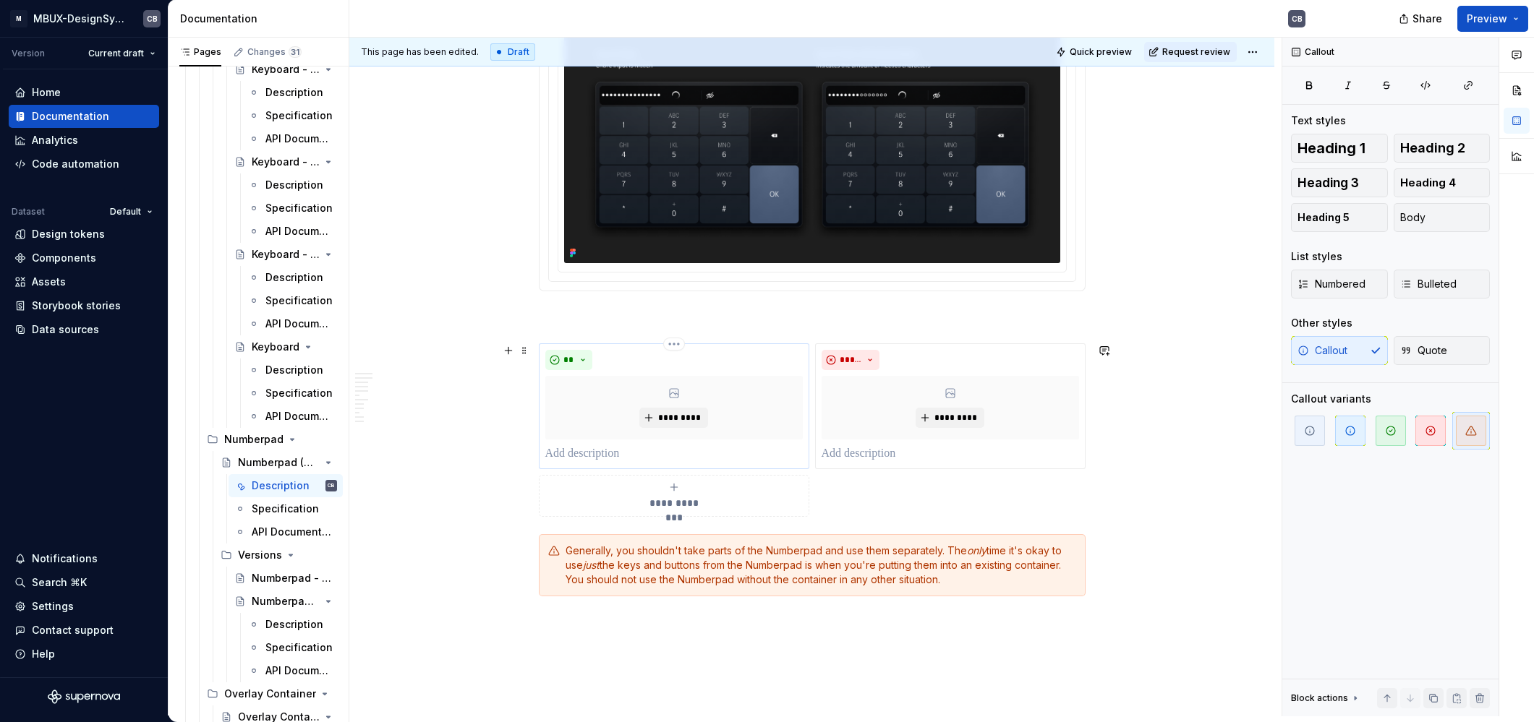
scroll to position [3194, 0]
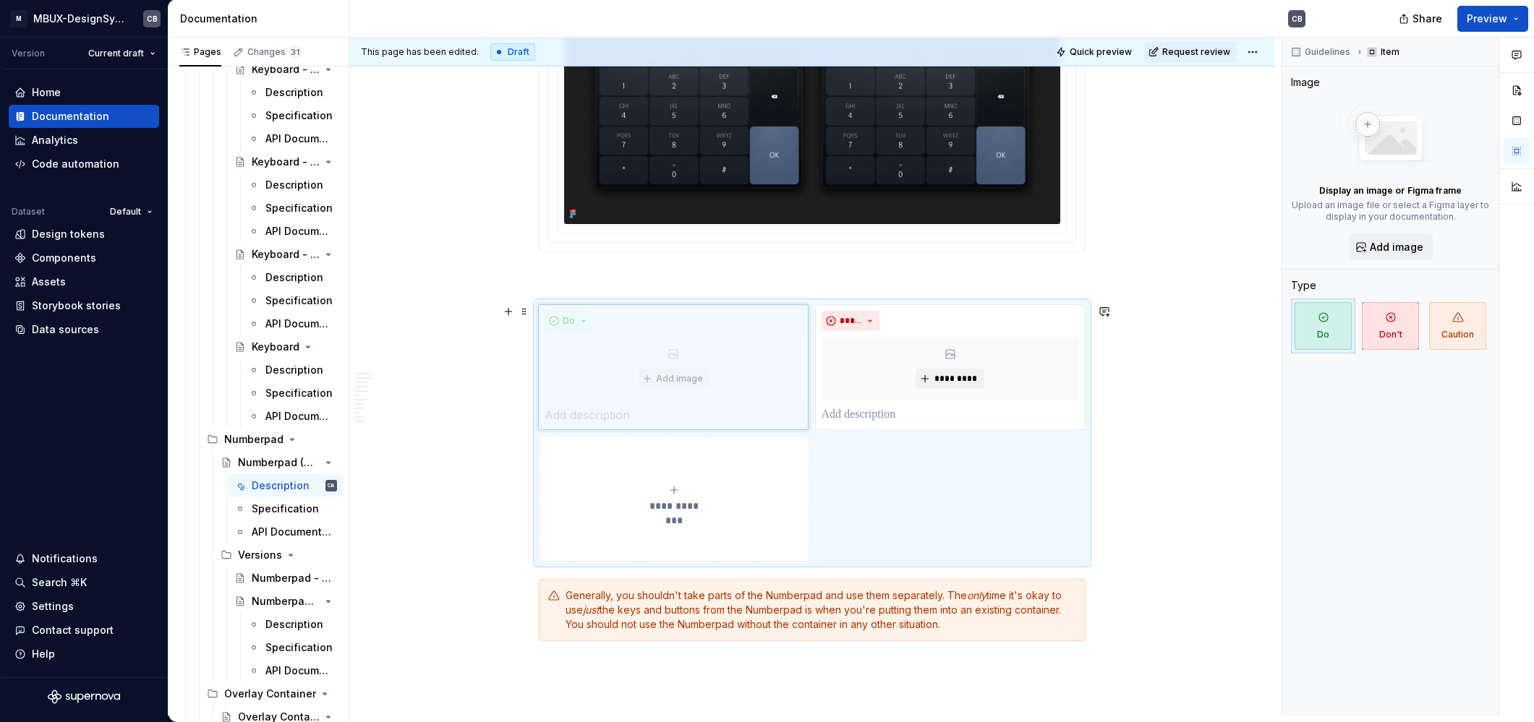
type textarea "*"
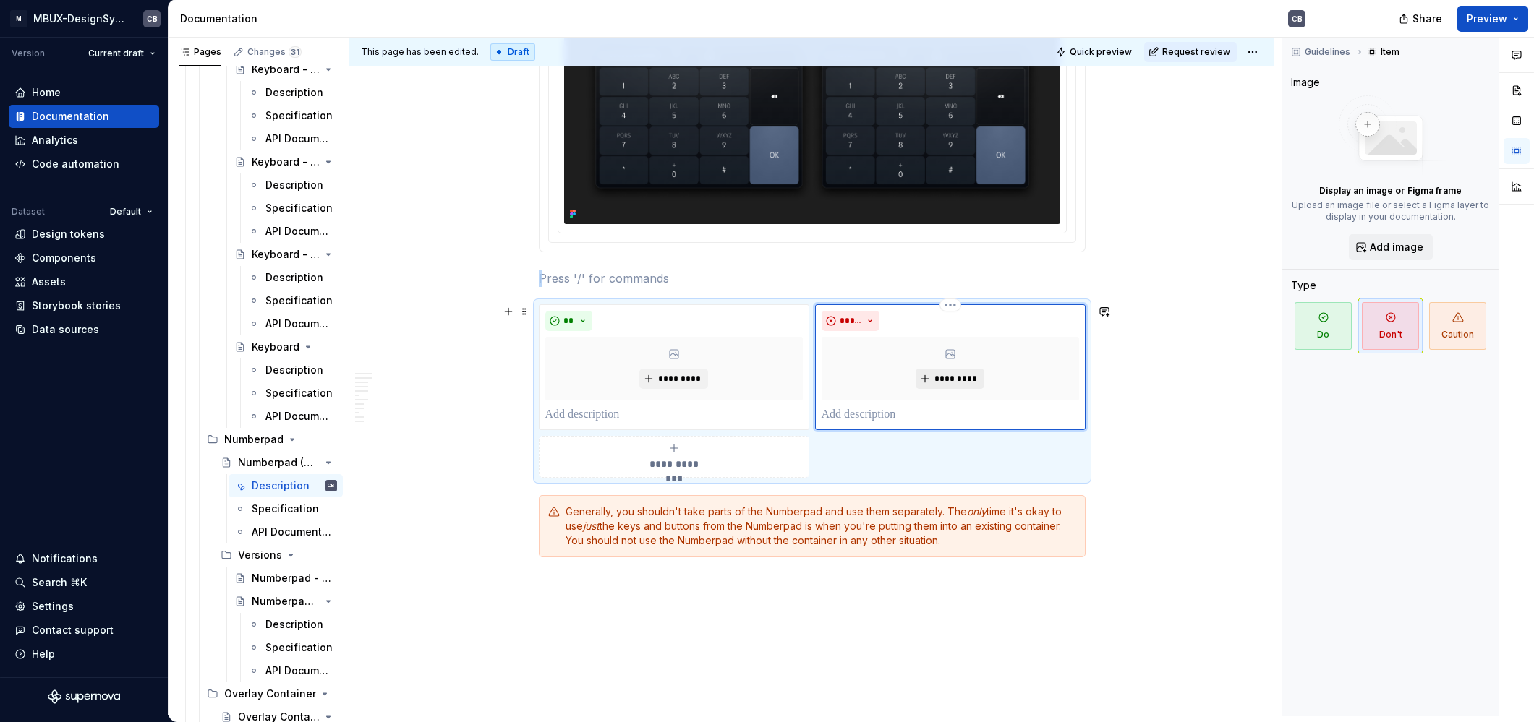
click at [952, 388] on button "*********" at bounding box center [950, 379] width 69 height 20
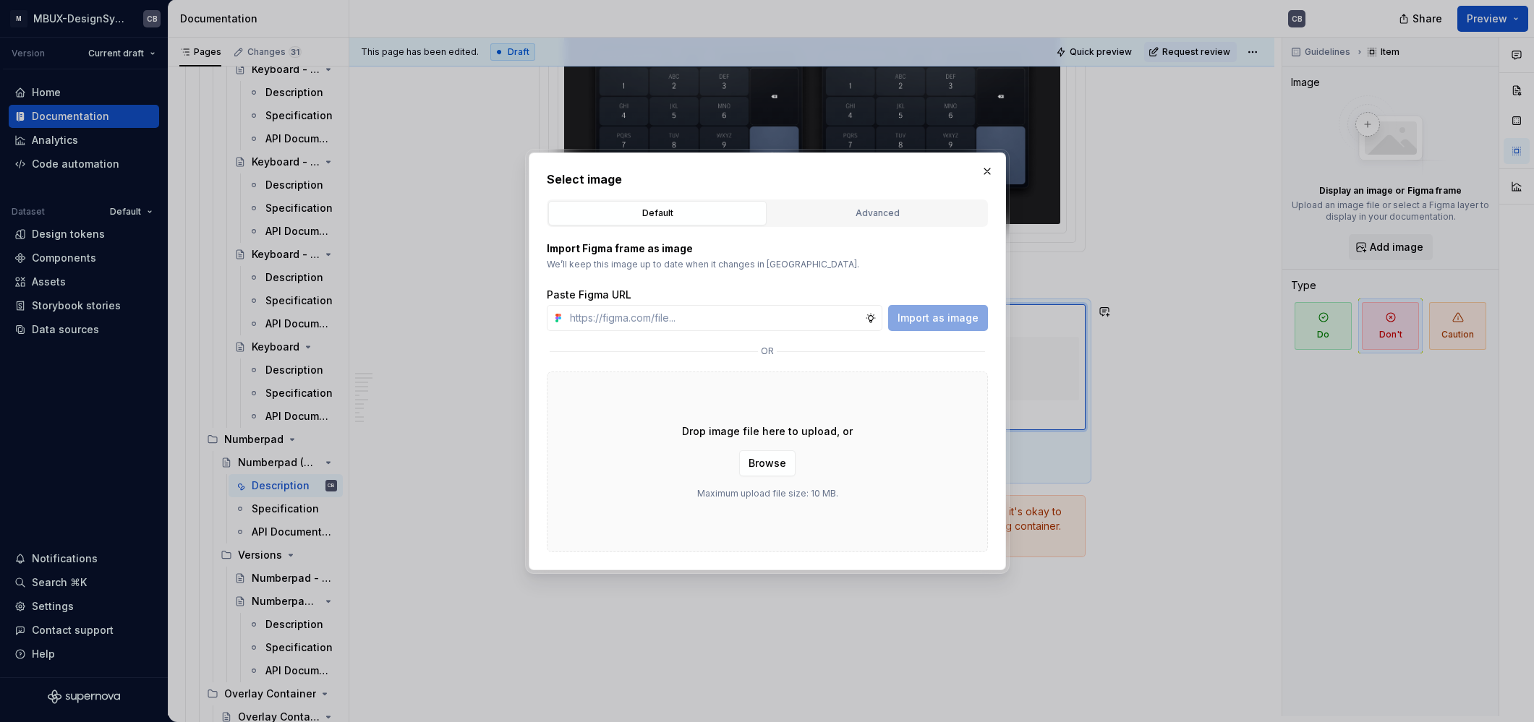
click at [960, 375] on div "Drop image file here to upload, or Browse Maximum upload file size: 10 MB." at bounding box center [767, 462] width 441 height 181
click at [879, 220] on div "Advanced" at bounding box center [877, 213] width 208 height 14
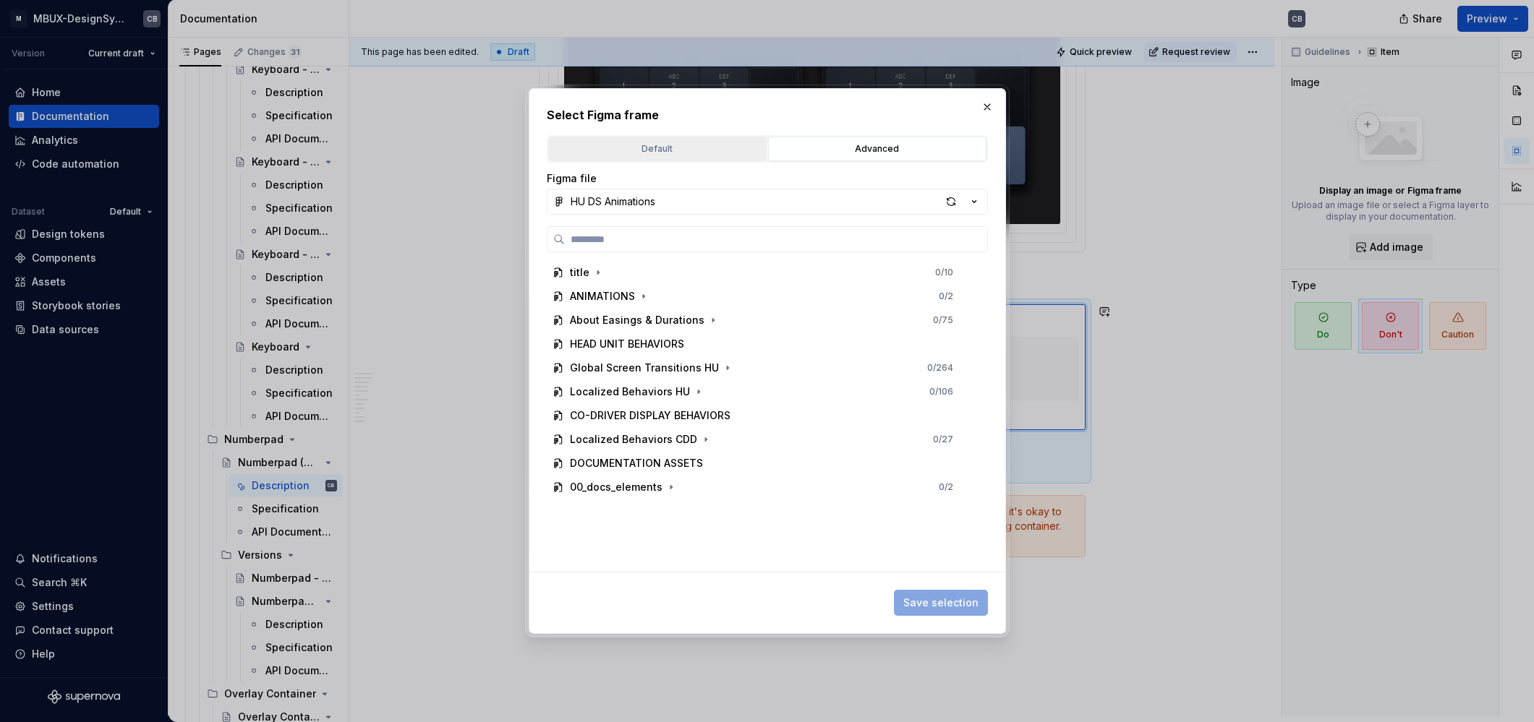
click at [634, 158] on button "Default" at bounding box center [657, 149] width 218 height 25
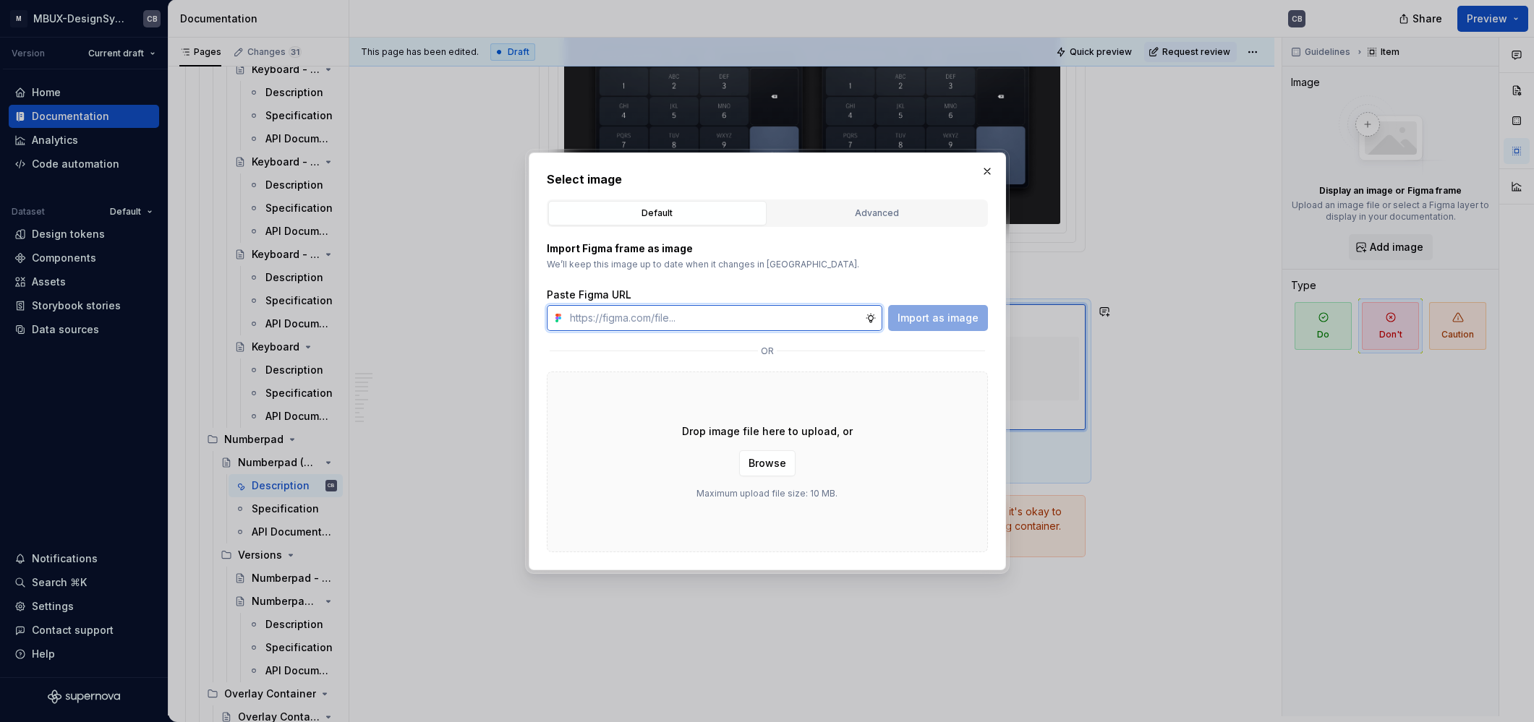
drag, startPoint x: 642, startPoint y: 315, endPoint x: 668, endPoint y: 316, distance: 25.4
click at [642, 315] on input "text" at bounding box center [714, 318] width 301 height 26
paste input "[URL][DOMAIN_NAME]"
type input "[URL][DOMAIN_NAME]"
click at [913, 323] on span "Import as image" at bounding box center [938, 318] width 81 height 14
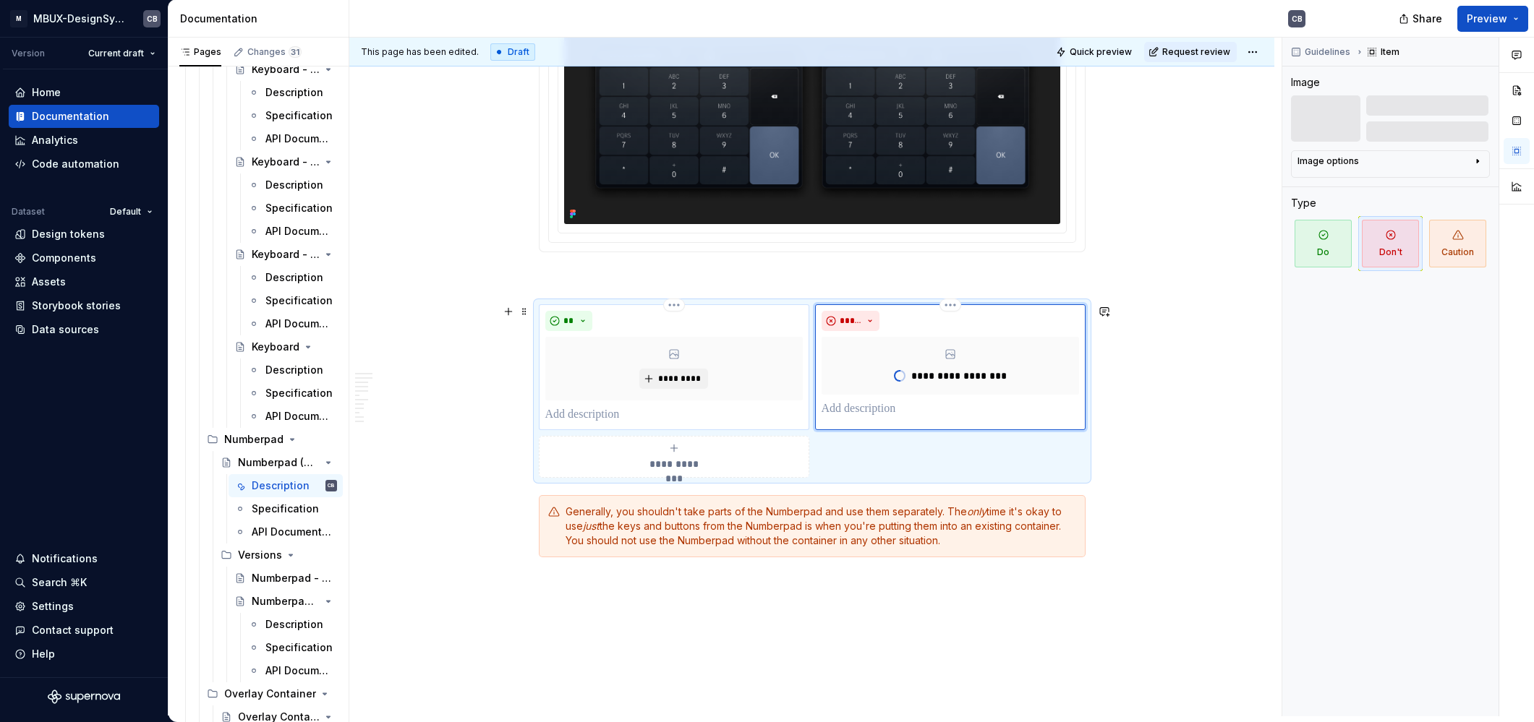
type textarea "*"
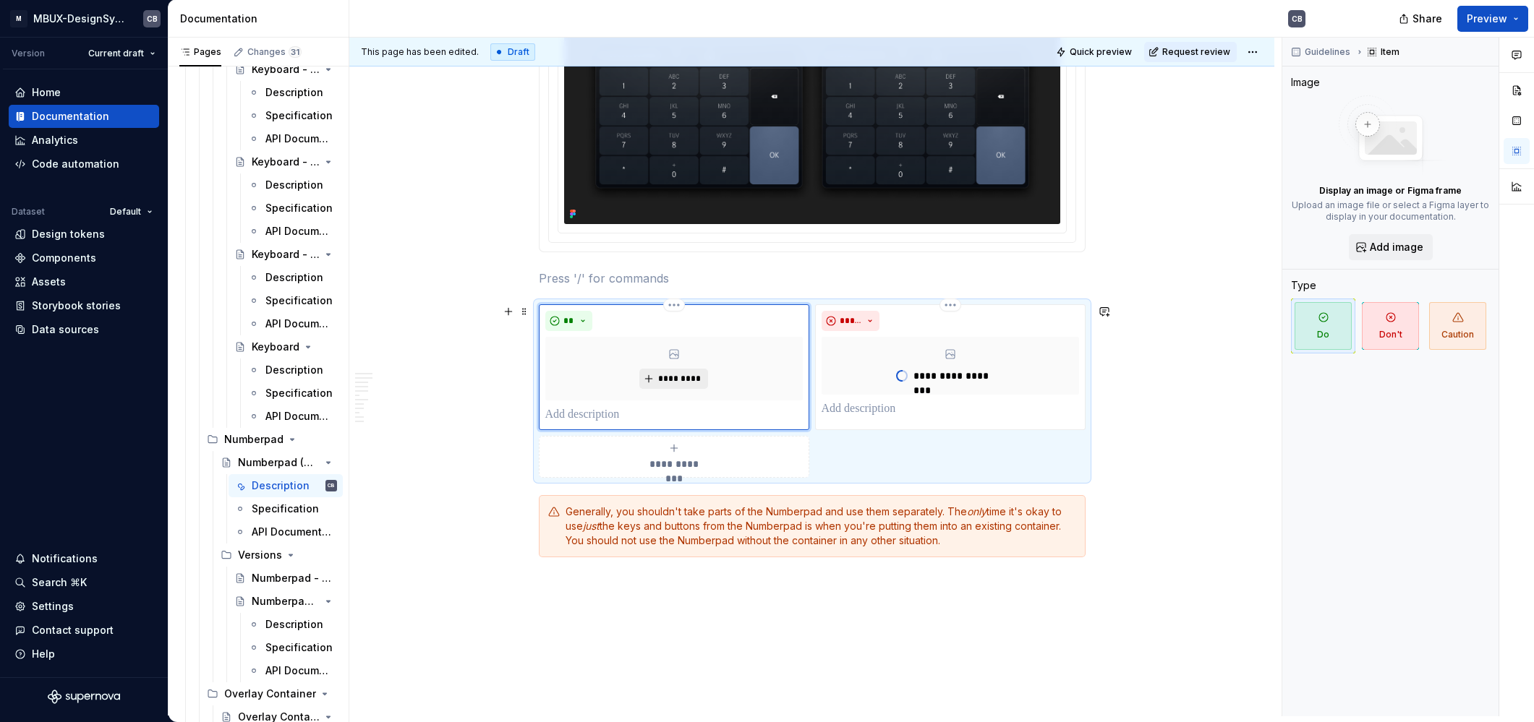
click at [701, 372] on button "*********" at bounding box center [673, 379] width 69 height 20
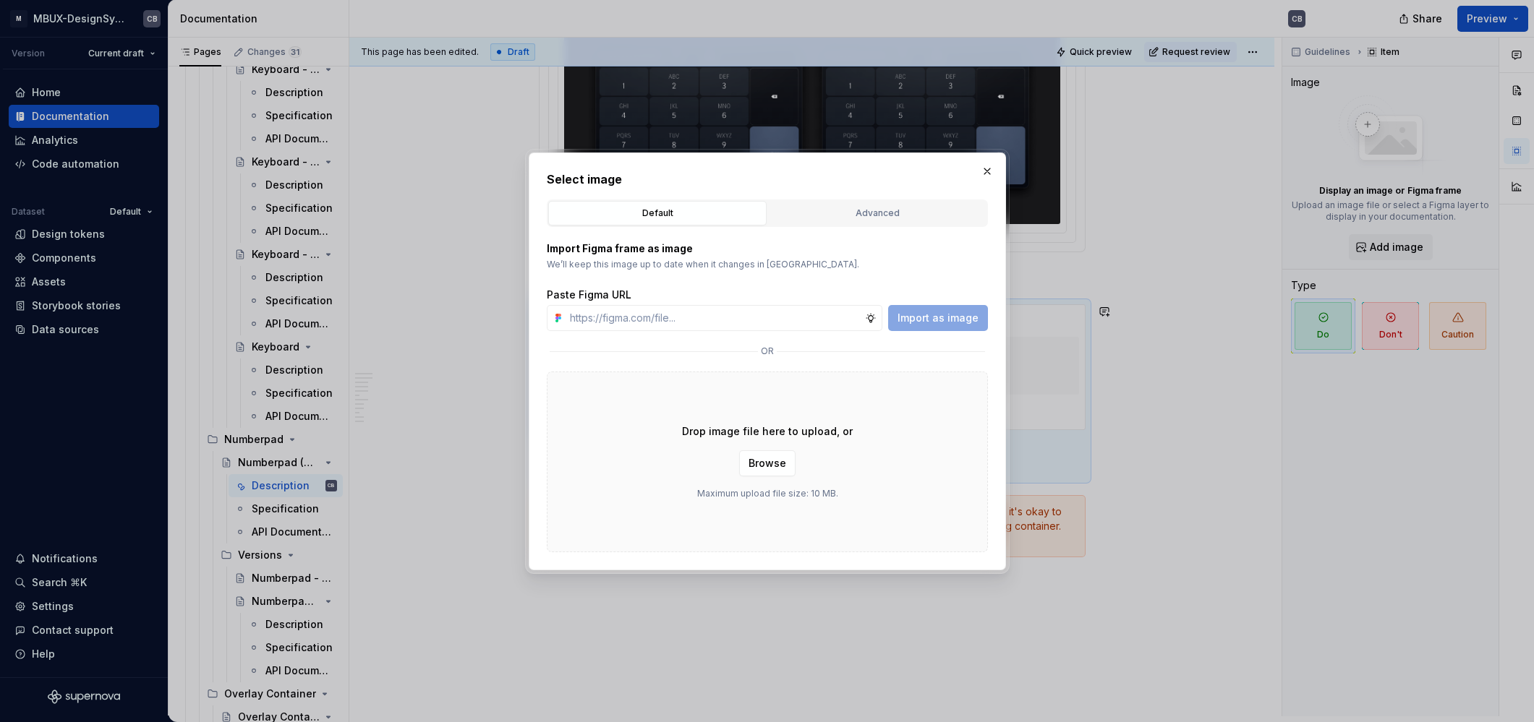
click at [680, 380] on div "Drop image file here to upload, or Browse Maximum upload file size: 10 MB." at bounding box center [767, 462] width 441 height 181
click at [788, 314] on input "text" at bounding box center [714, 318] width 301 height 26
paste input "[URL][DOMAIN_NAME]"
type input "[URL][DOMAIN_NAME]"
click at [925, 320] on span "Import as image" at bounding box center [938, 318] width 81 height 14
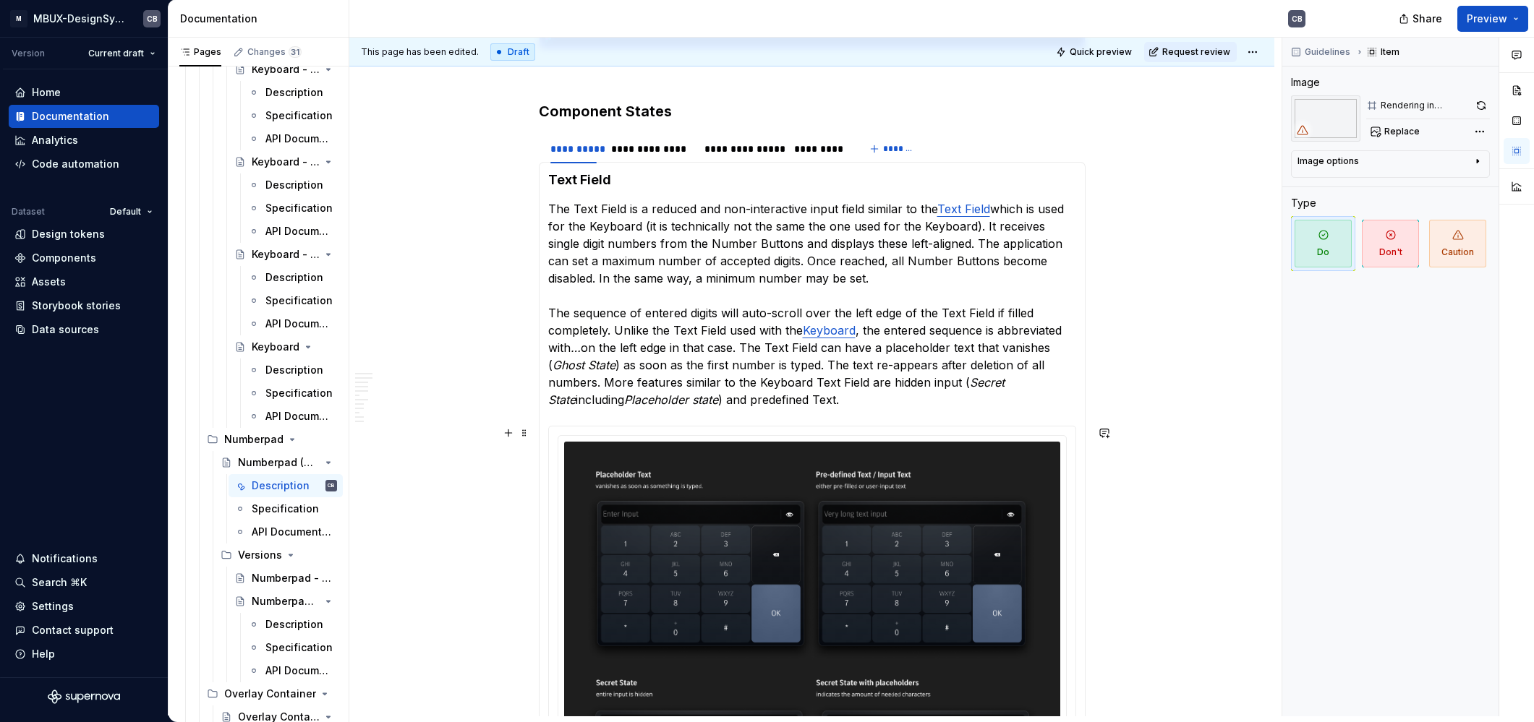
scroll to position [2983, 0]
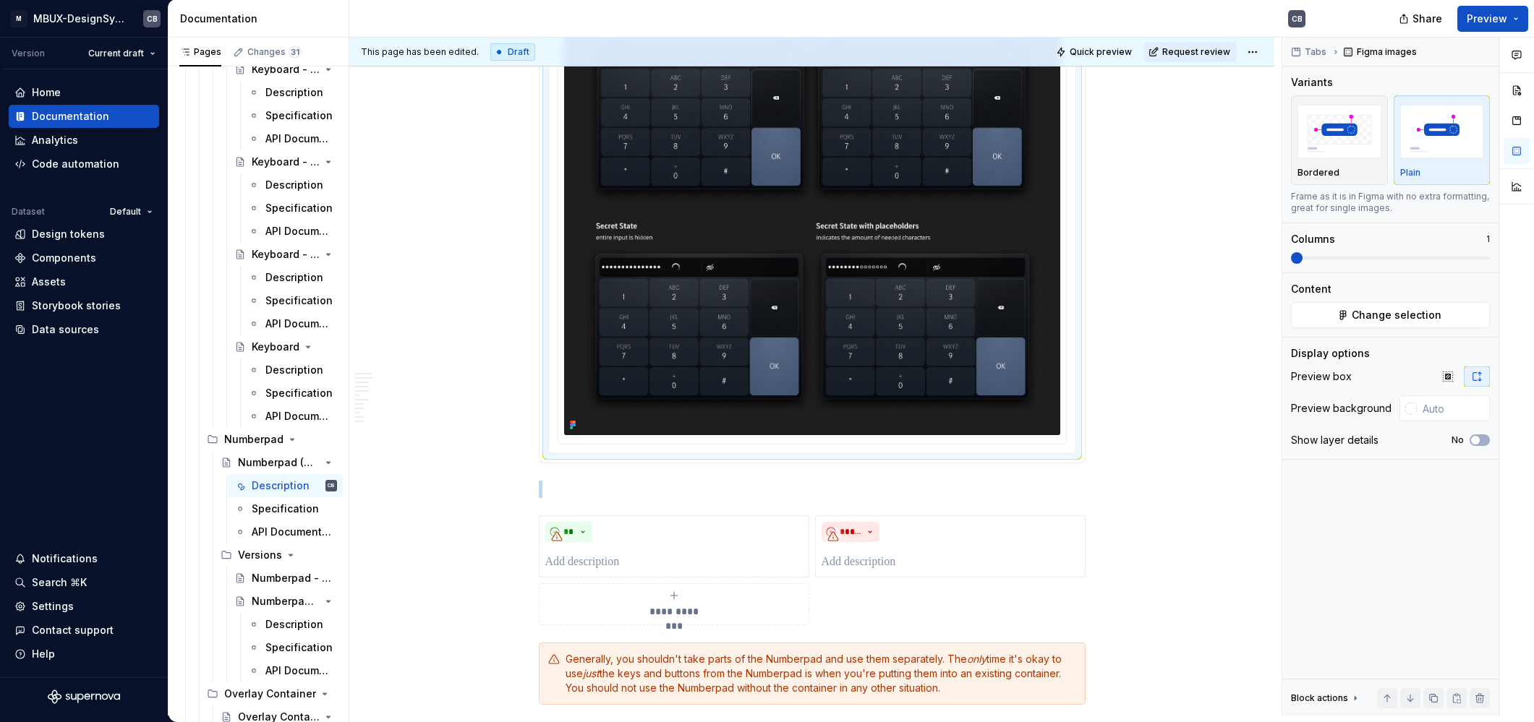
click at [645, 255] on img at bounding box center [812, 210] width 496 height 451
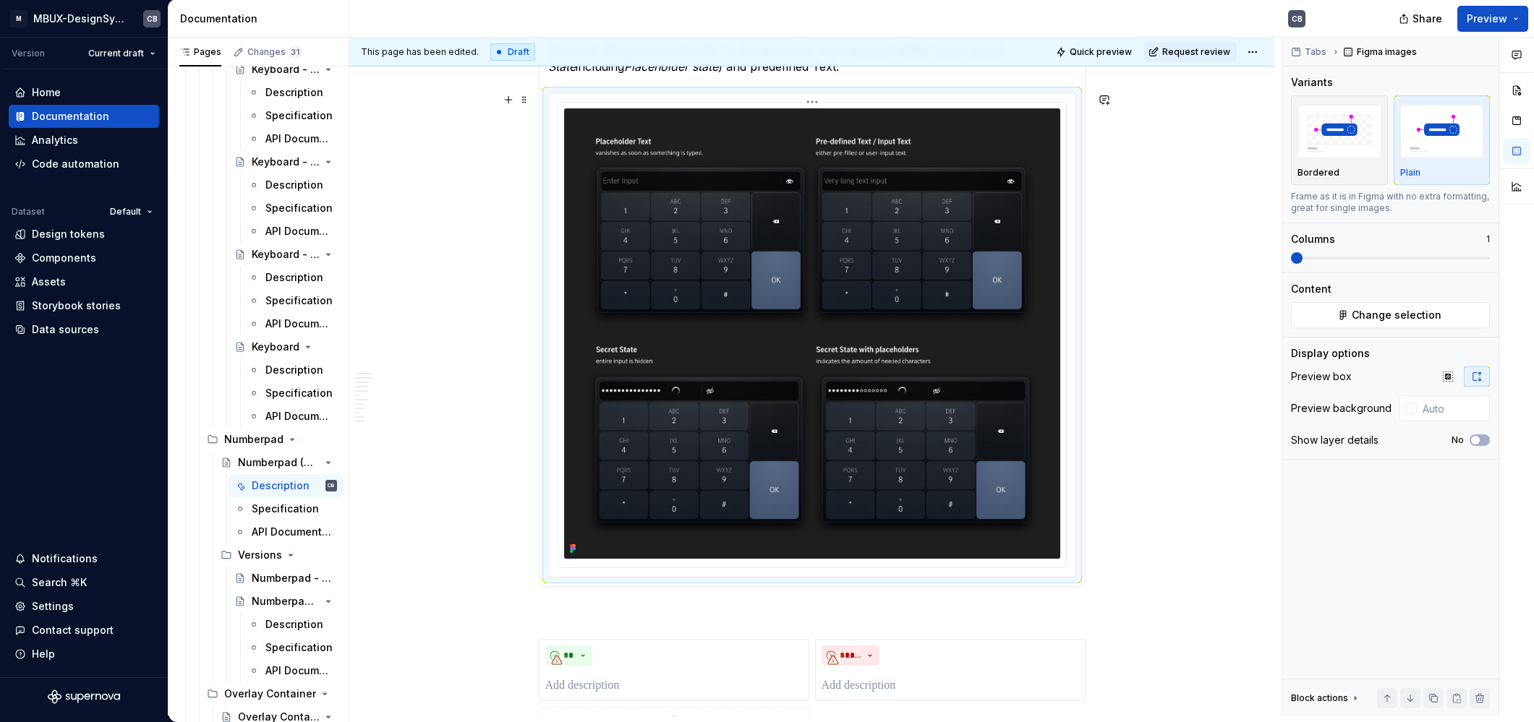
scroll to position [2745, 0]
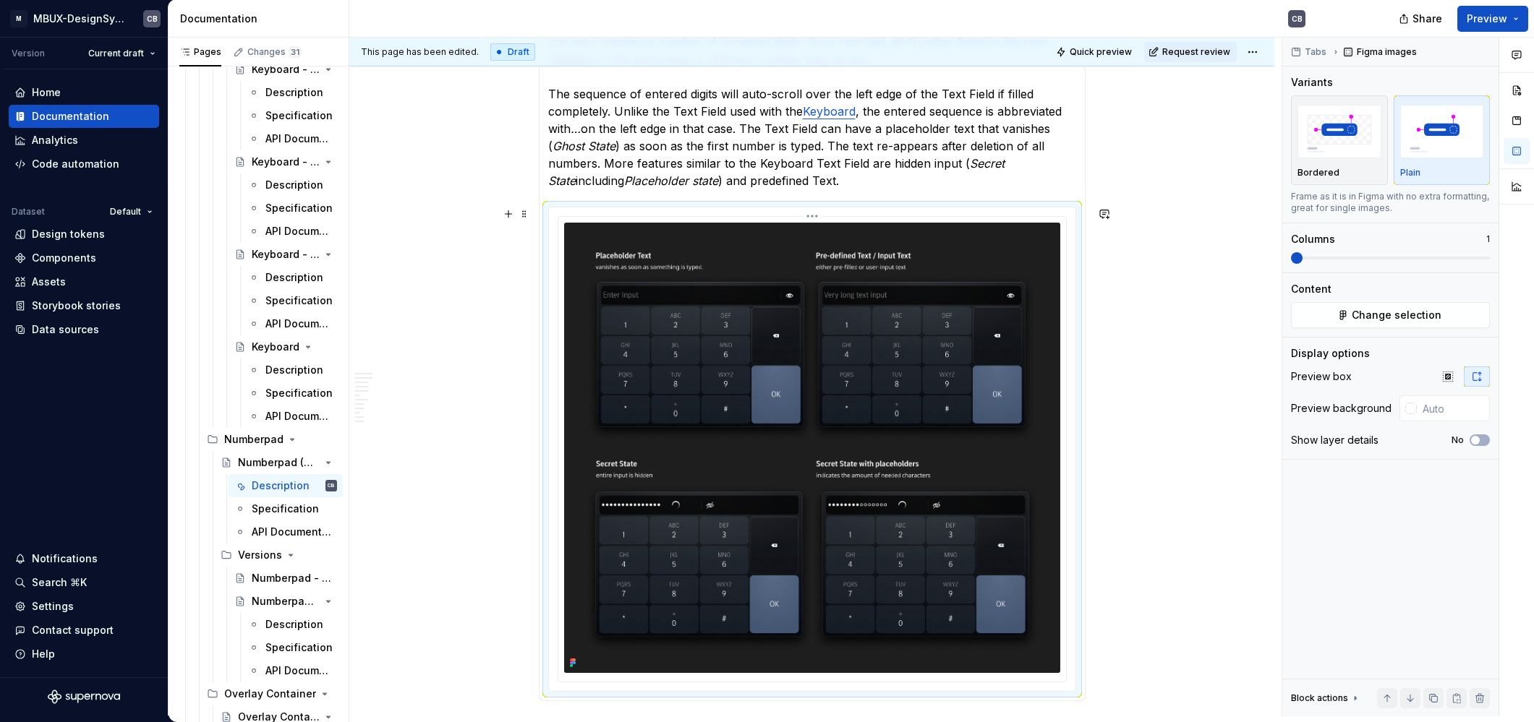
click at [772, 333] on img at bounding box center [812, 448] width 496 height 451
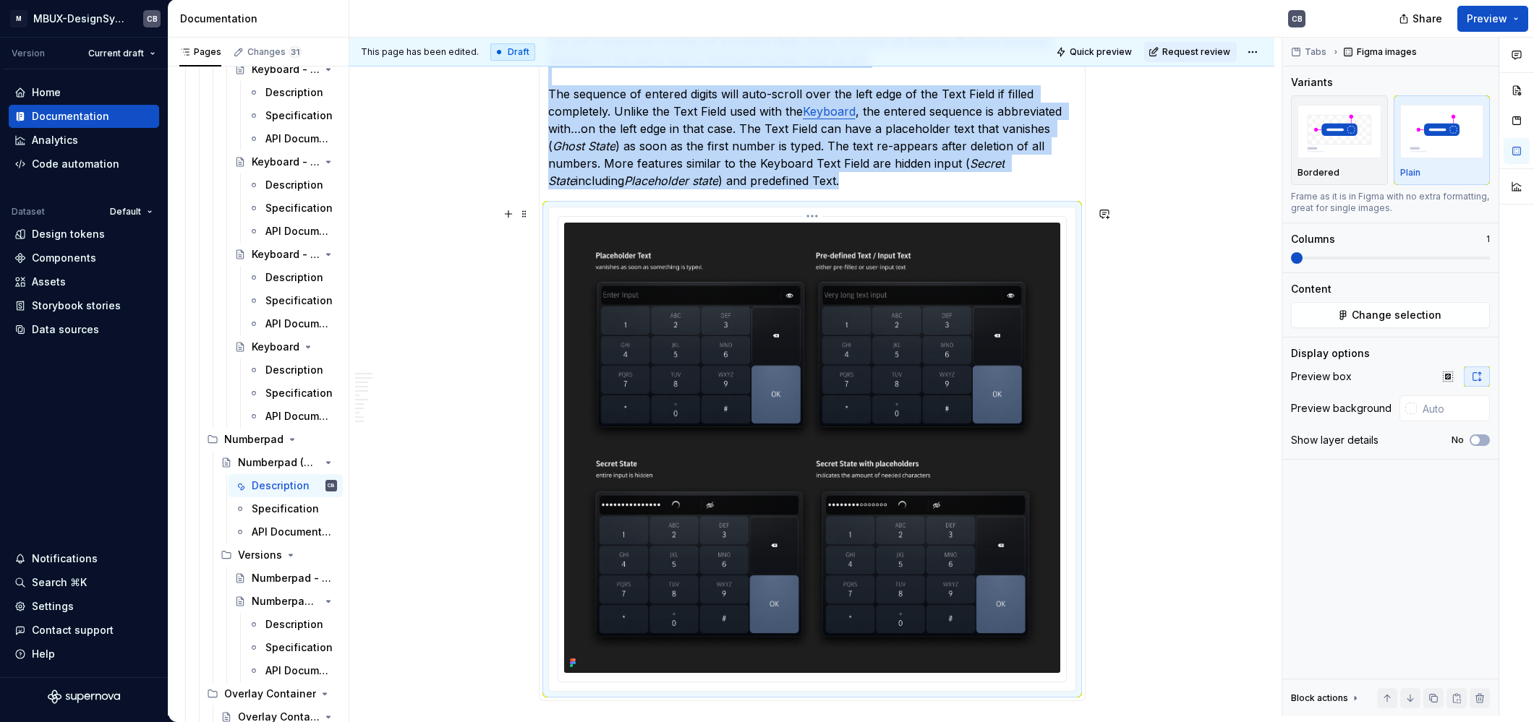
click at [952, 326] on img at bounding box center [812, 448] width 496 height 451
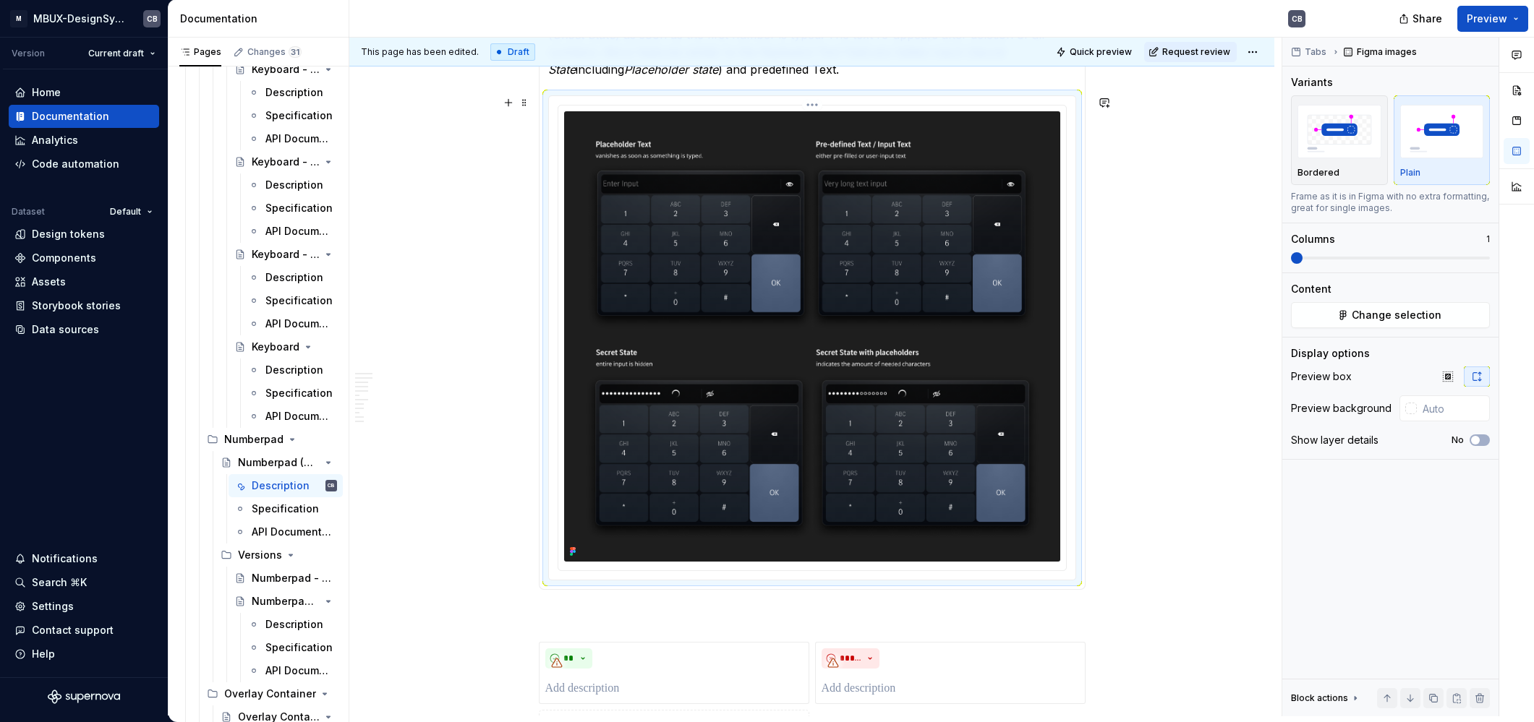
click at [733, 498] on img at bounding box center [812, 336] width 496 height 451
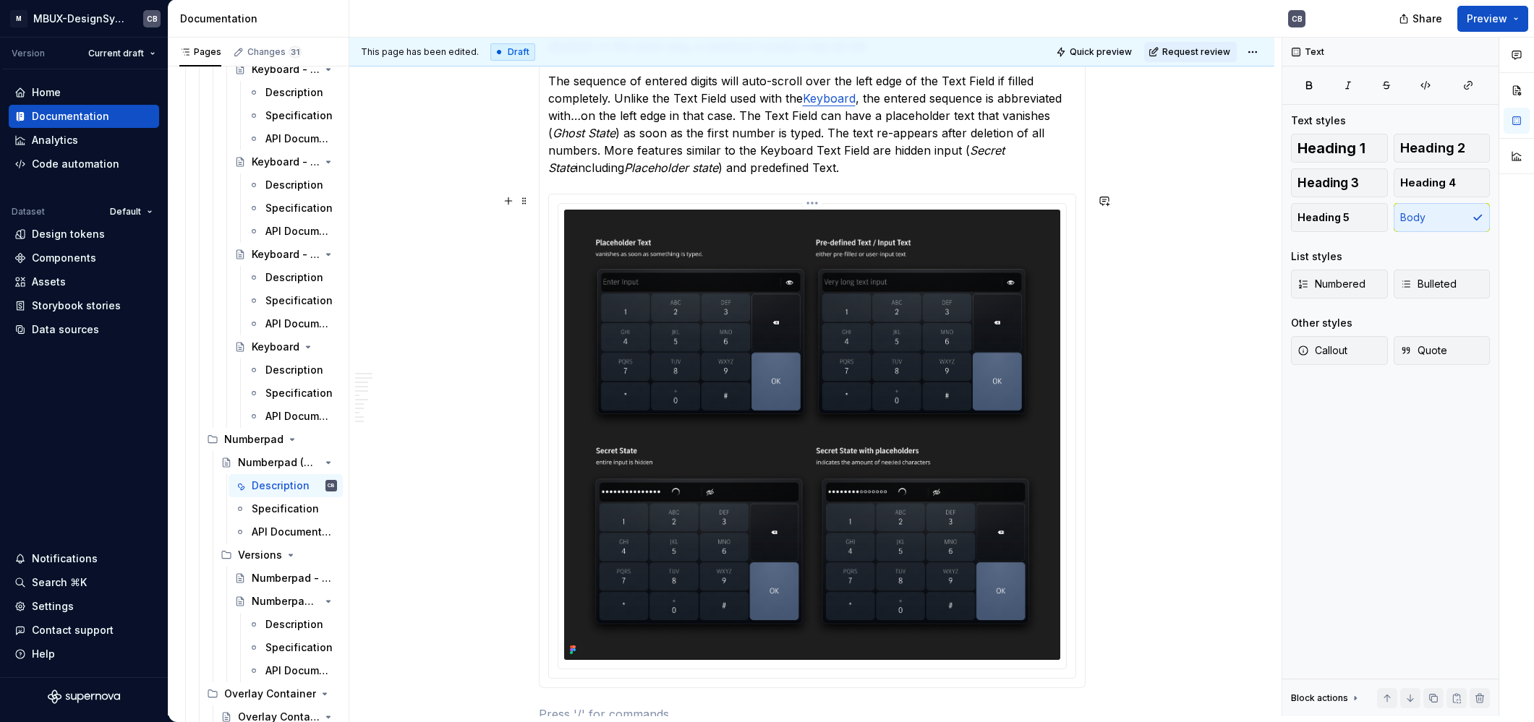
scroll to position [2731, 0]
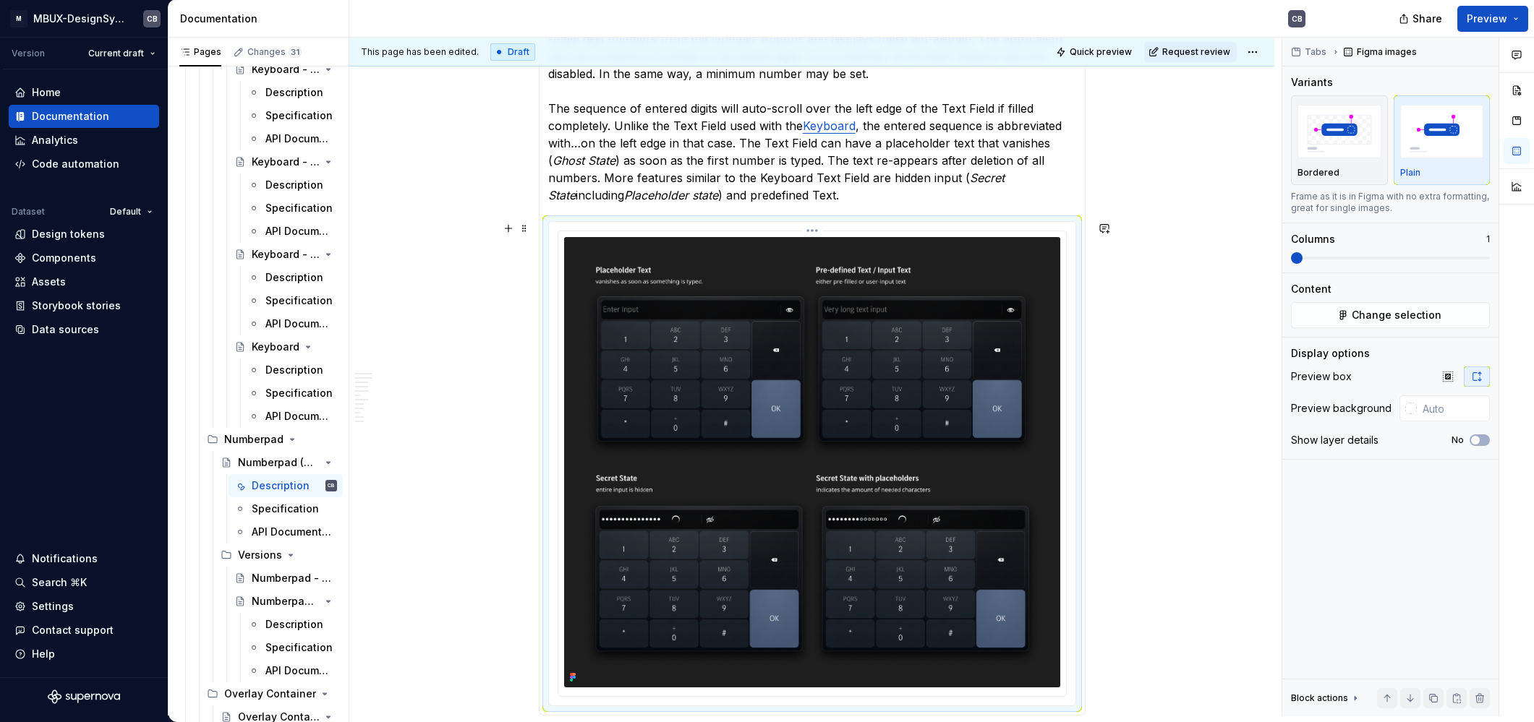
click at [794, 359] on img at bounding box center [812, 462] width 496 height 451
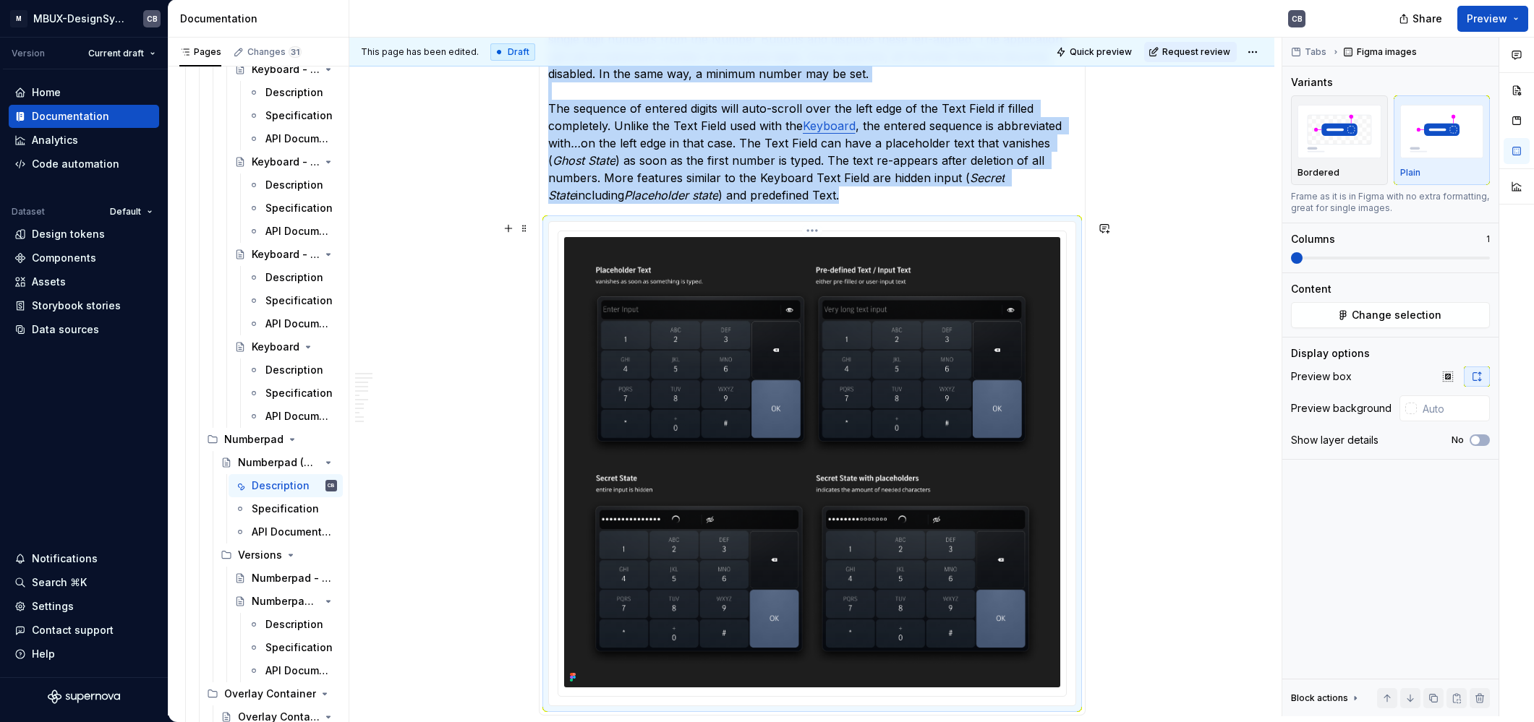
click at [808, 228] on html "M MBUX-DesignSystem CB Version Current draft Home Documentation Analytics Code …" at bounding box center [767, 361] width 1534 height 722
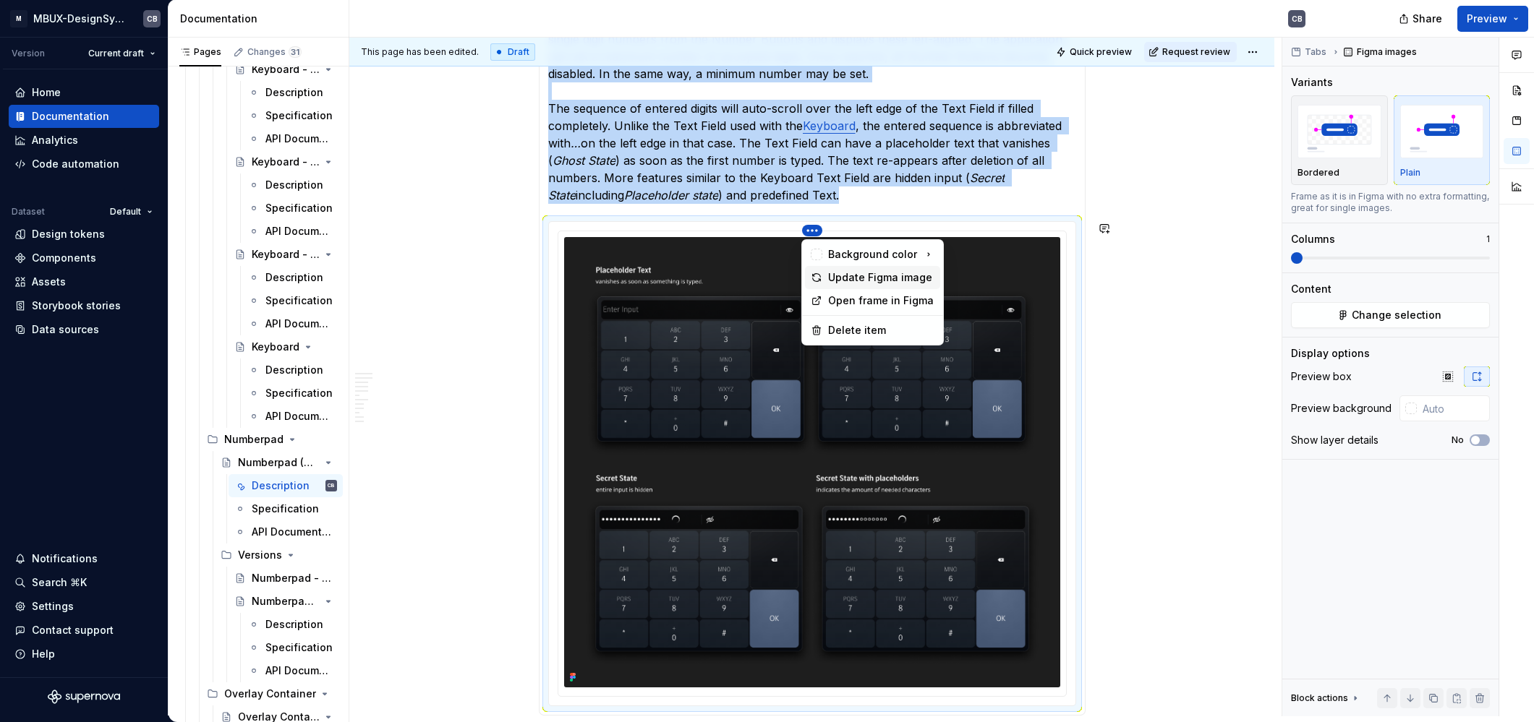
click at [877, 278] on div "Update Figma image" at bounding box center [881, 277] width 106 height 14
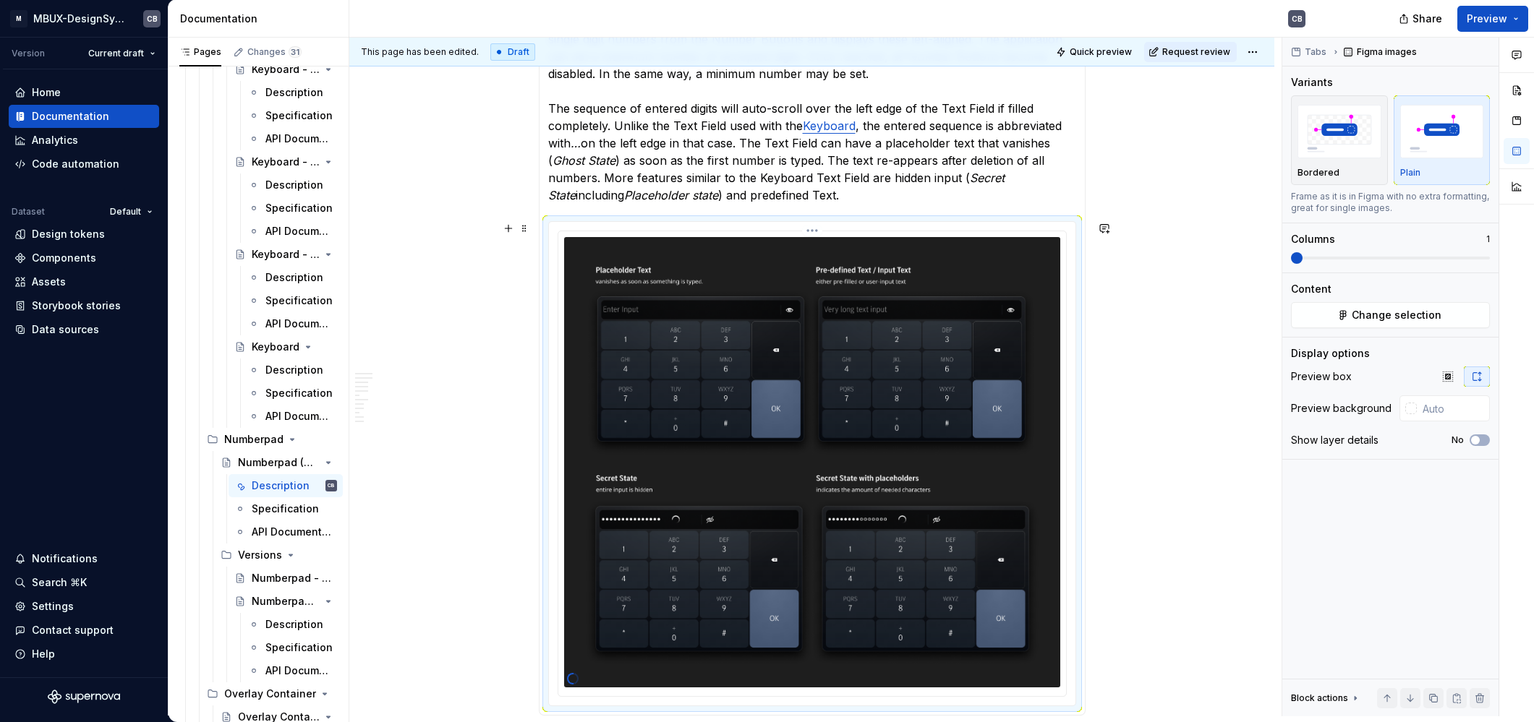
click at [982, 307] on img at bounding box center [812, 462] width 496 height 451
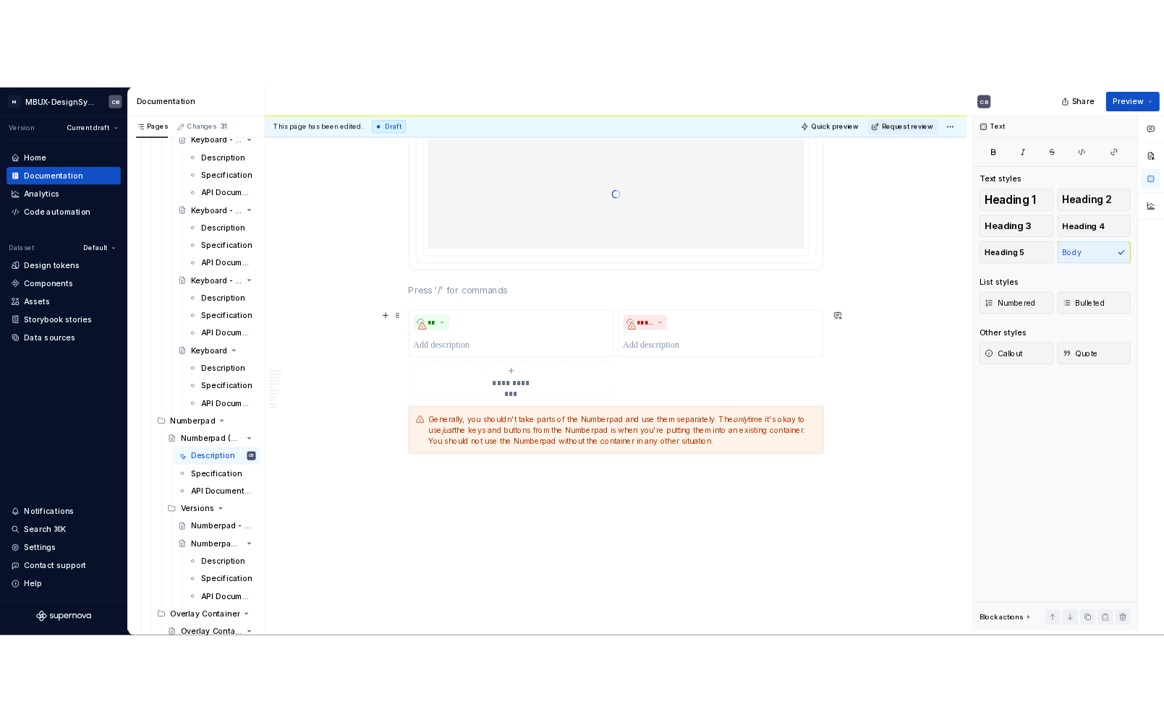
scroll to position [2752, 0]
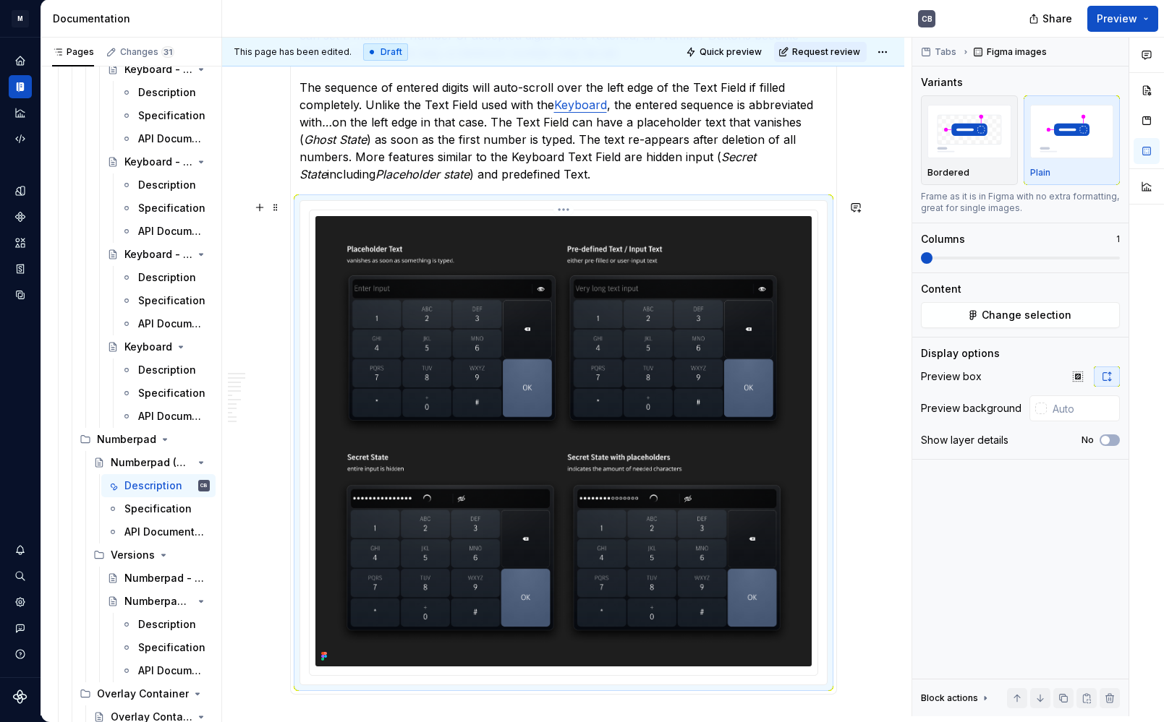
click at [504, 338] on img at bounding box center [563, 441] width 496 height 451
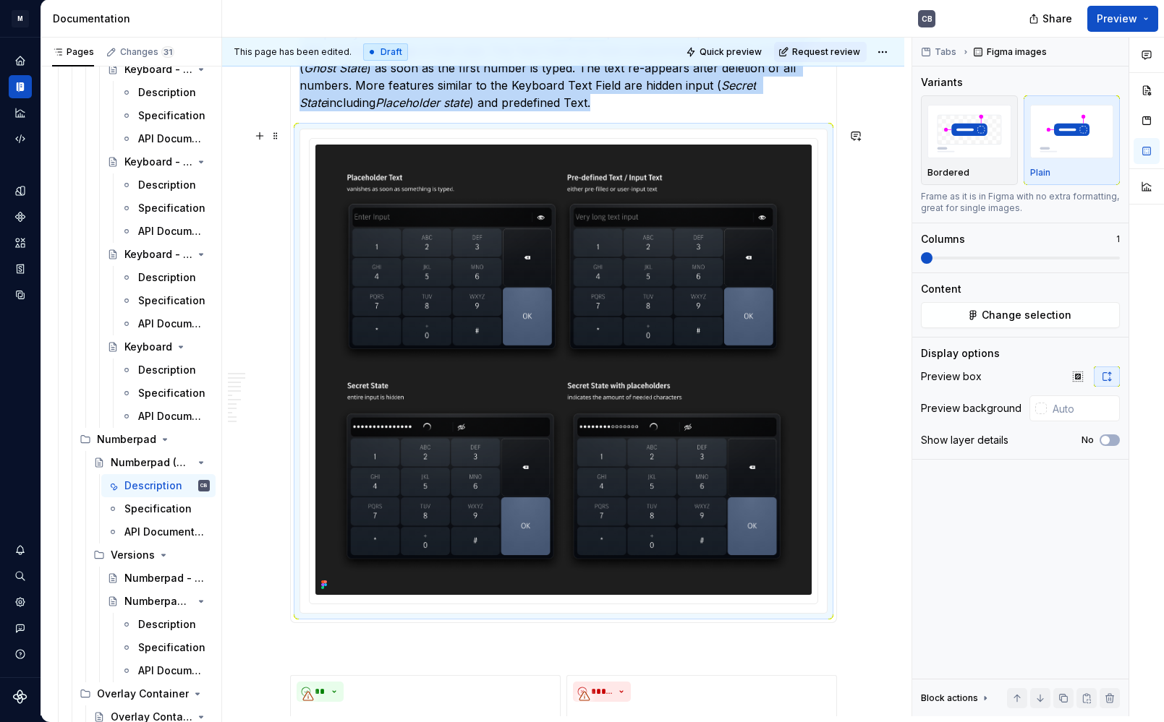
scroll to position [2755, 0]
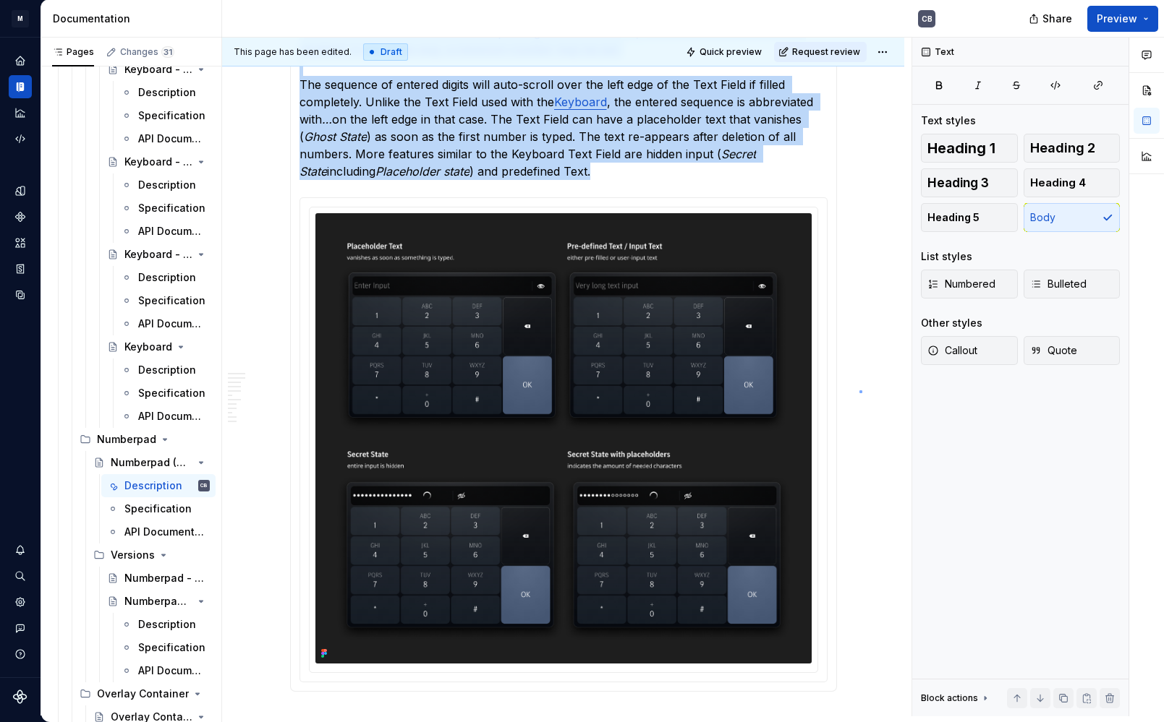
click at [859, 391] on div "This page has been edited. Draft Quick preview Request review Numberpad (Upcomi…" at bounding box center [566, 377] width 689 height 679
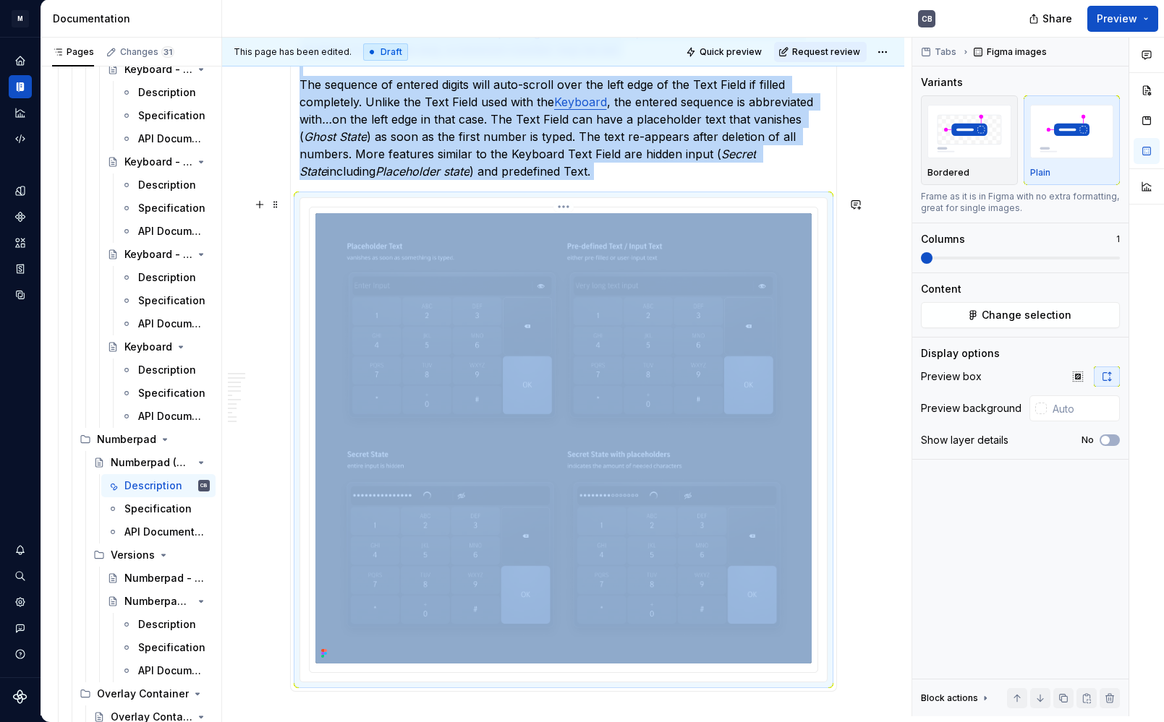
click at [462, 258] on img at bounding box center [563, 438] width 496 height 451
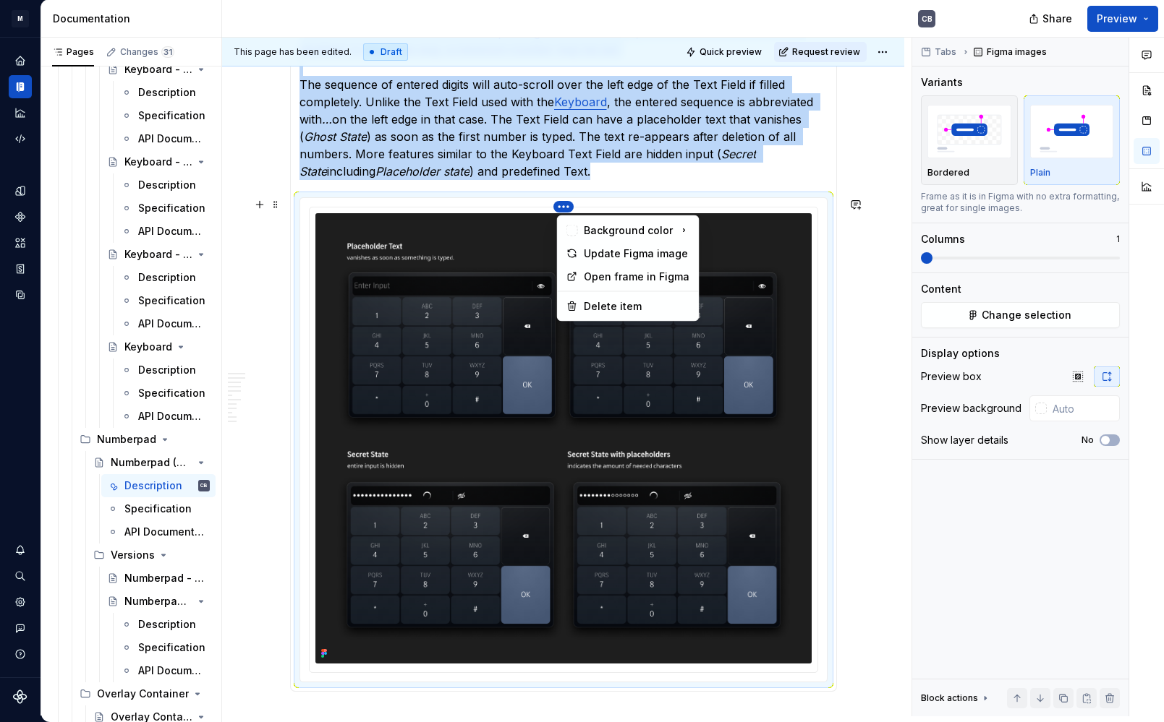
click at [565, 209] on html "M MBUX-DesignSystem CB Dataset Default Documentation CB Share Preview Pages Cha…" at bounding box center [582, 361] width 1164 height 722
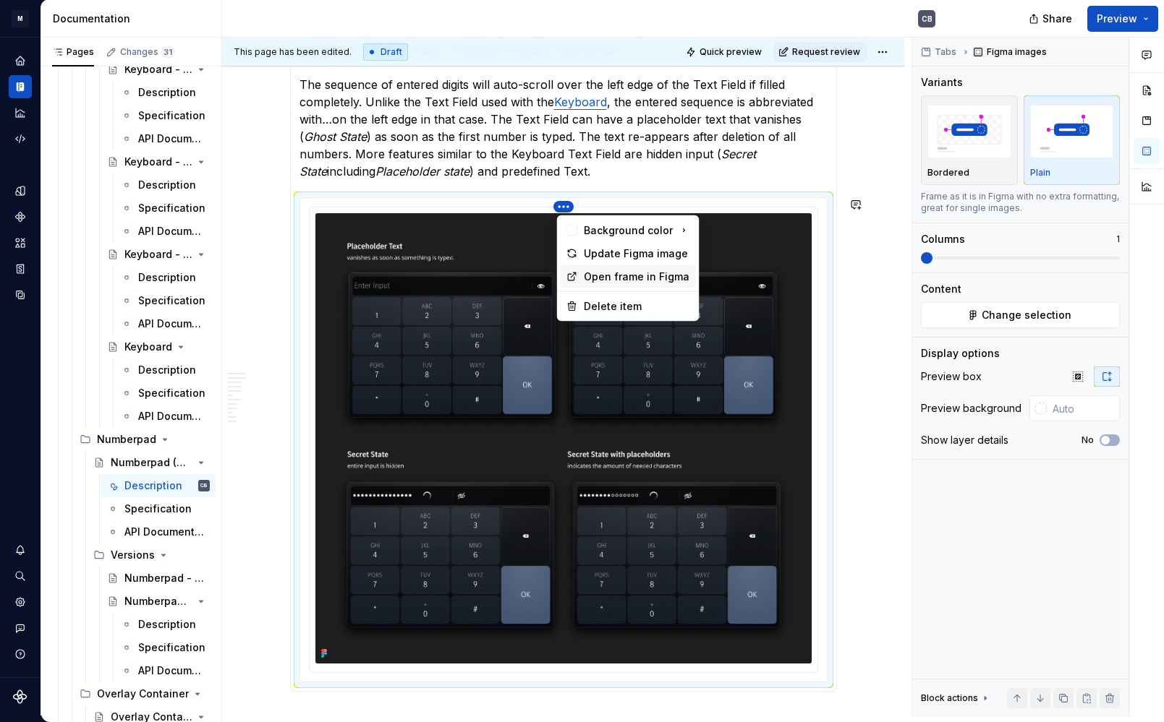
click at [641, 278] on div "Open frame in Figma" at bounding box center [637, 277] width 106 height 14
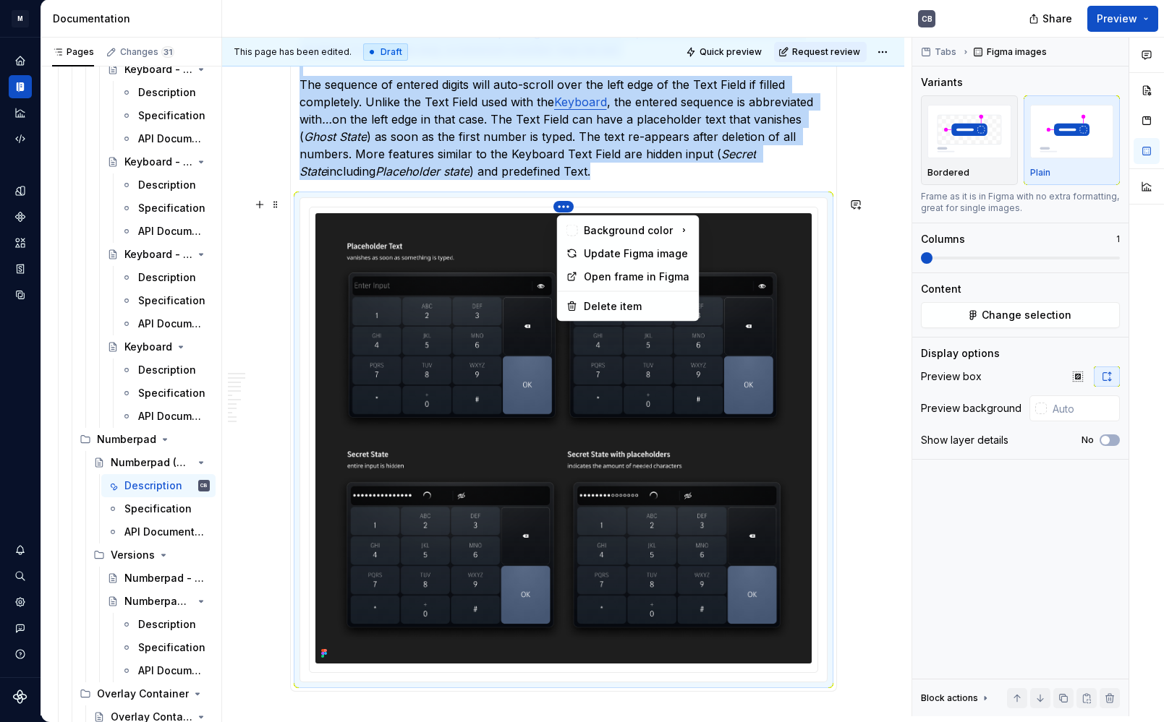
click at [566, 206] on html "M MBUX-DesignSystem CB Dataset Default Documentation CB Share Preview Pages Cha…" at bounding box center [582, 361] width 1164 height 722
click at [615, 256] on div "Update Figma image" at bounding box center [637, 254] width 106 height 14
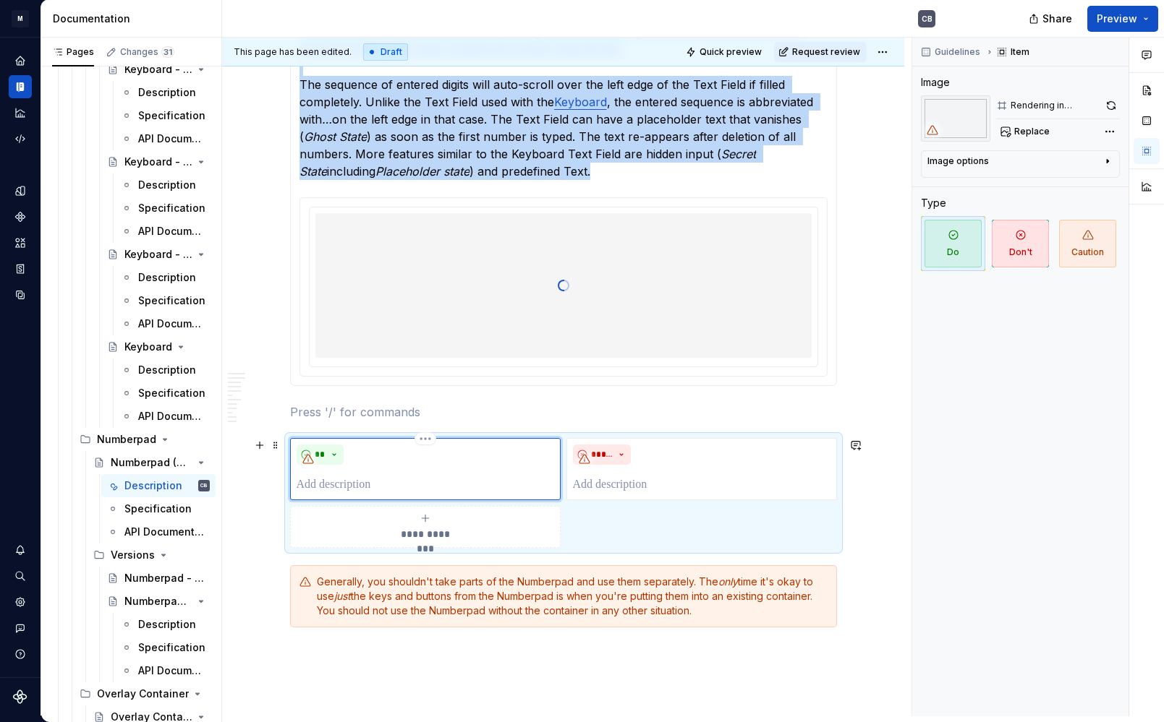
click at [313, 466] on div at bounding box center [308, 459] width 23 height 23
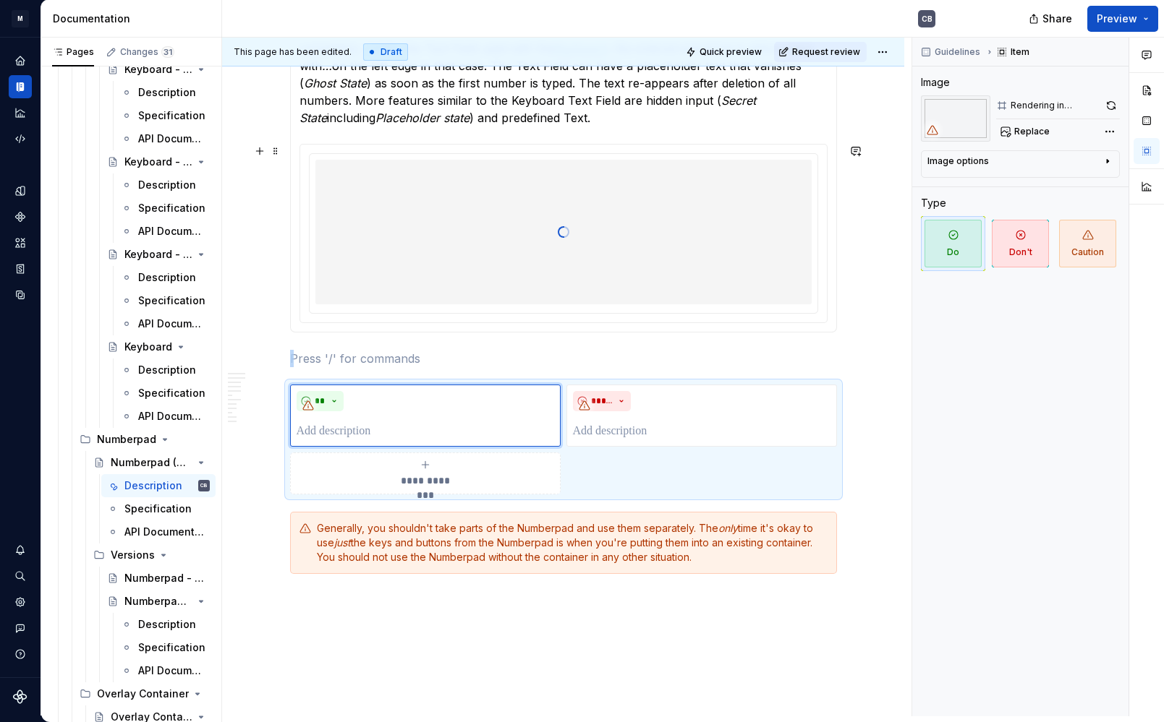
scroll to position [2812, 0]
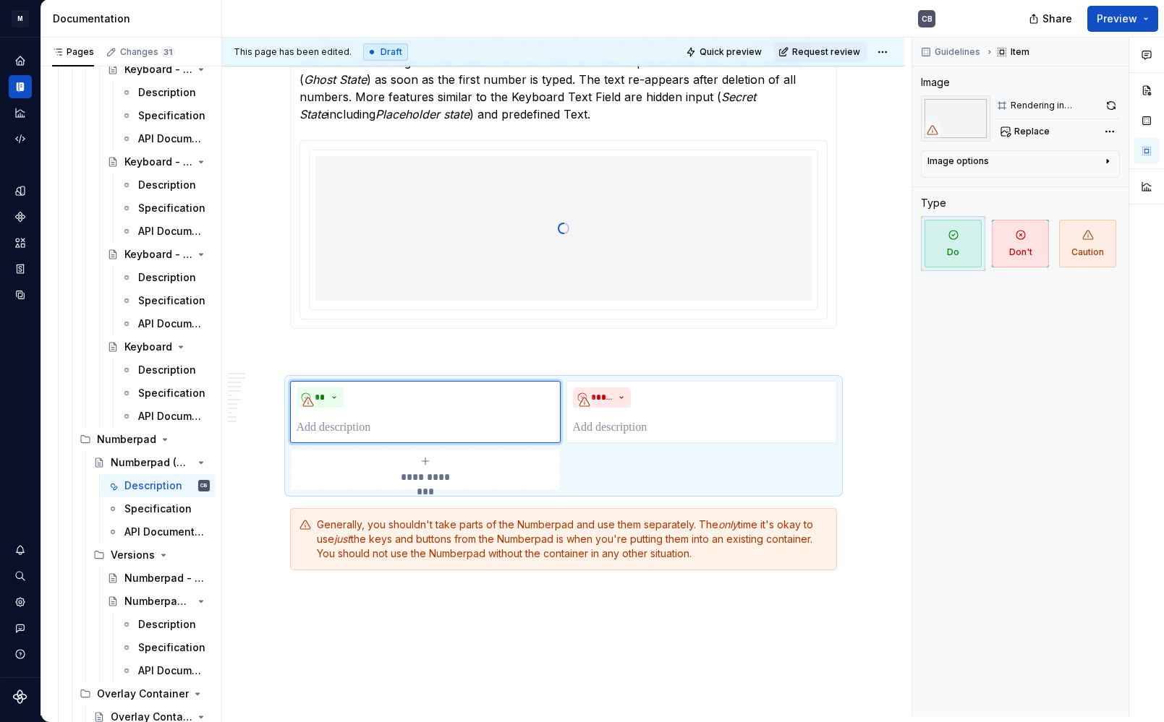
type textarea "*"
